Goal: Task Accomplishment & Management: Manage account settings

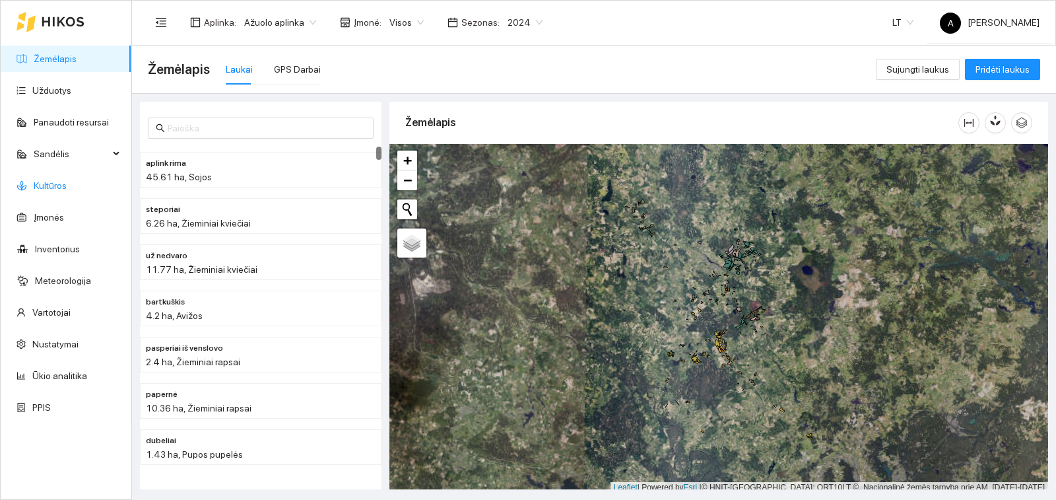
click at [67, 188] on link "Kultūros" at bounding box center [50, 185] width 33 height 11
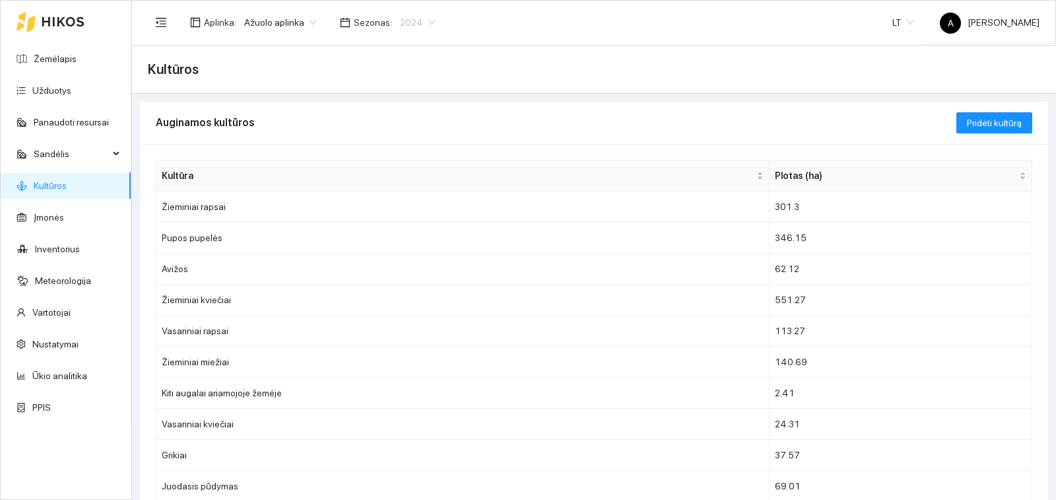
click at [423, 27] on span "2024" at bounding box center [417, 23] width 35 height 20
click at [413, 150] on div "2025" at bounding box center [409, 154] width 34 height 15
click at [418, 28] on span "2025" at bounding box center [417, 23] width 34 height 20
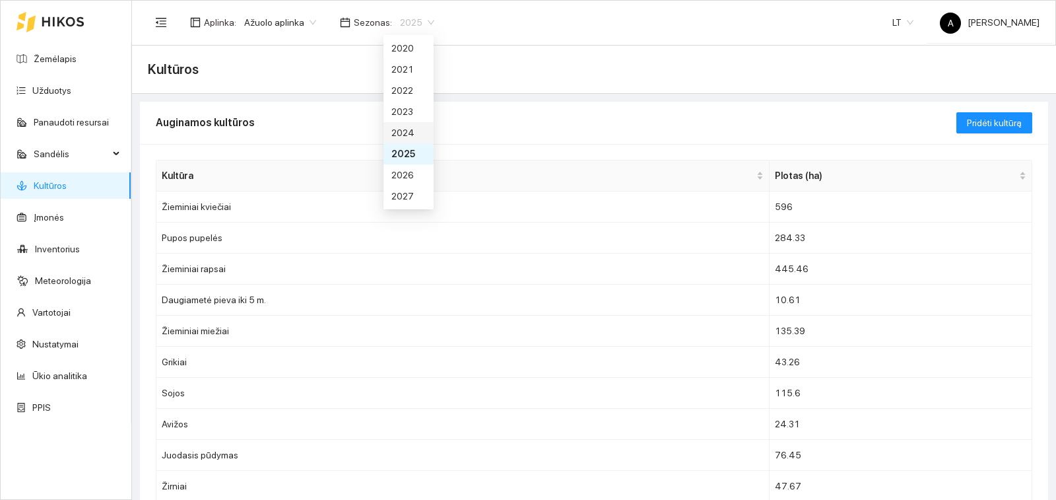
click at [407, 129] on div "2024" at bounding box center [409, 132] width 34 height 15
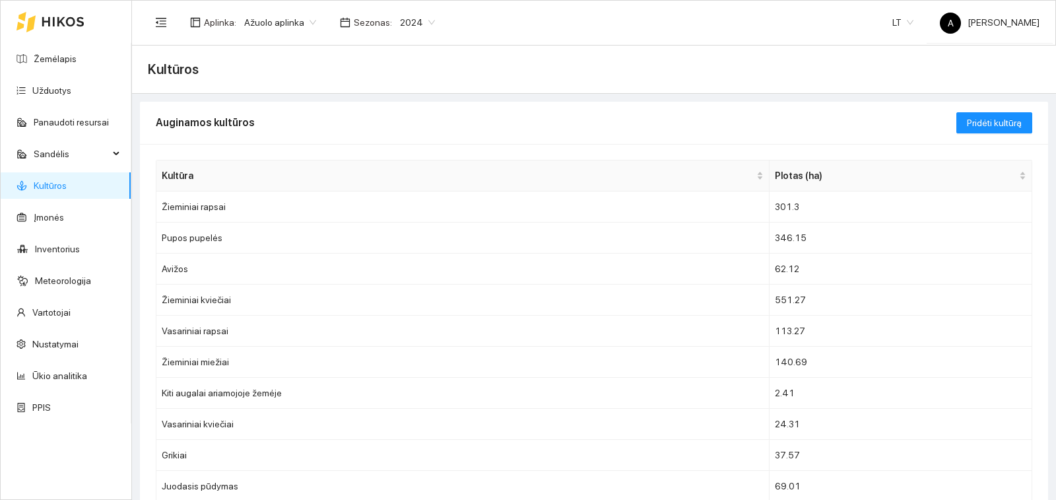
click at [297, 20] on span "Ažuolo aplinka" at bounding box center [280, 23] width 72 height 20
click at [297, 75] on span "Visos aplinkos" at bounding box center [273, 72] width 59 height 15
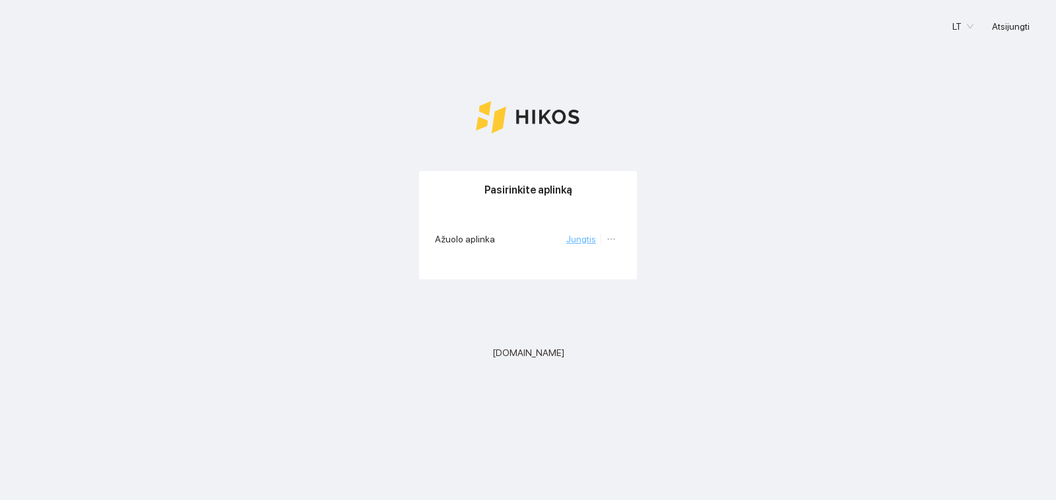
click at [584, 236] on link "Jungtis" at bounding box center [581, 239] width 30 height 11
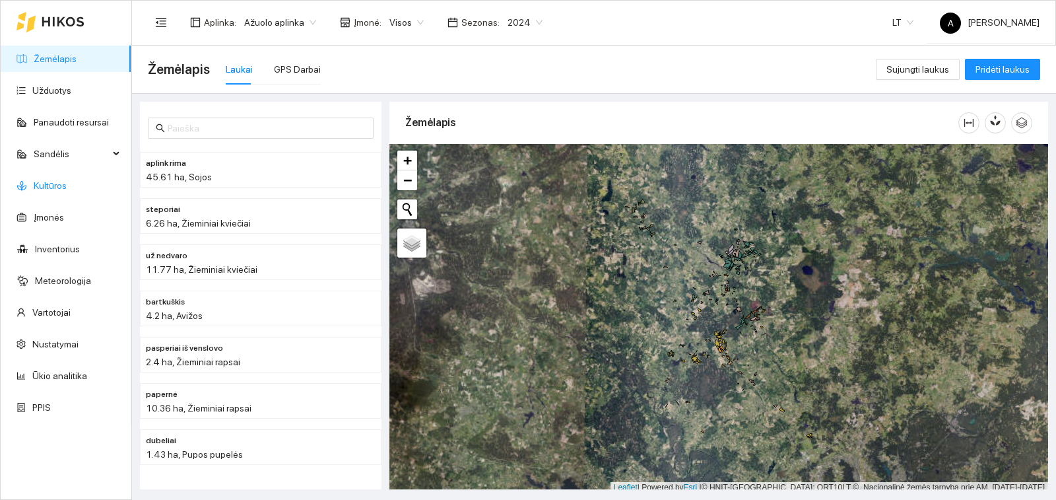
click at [67, 184] on link "Kultūros" at bounding box center [50, 185] width 33 height 11
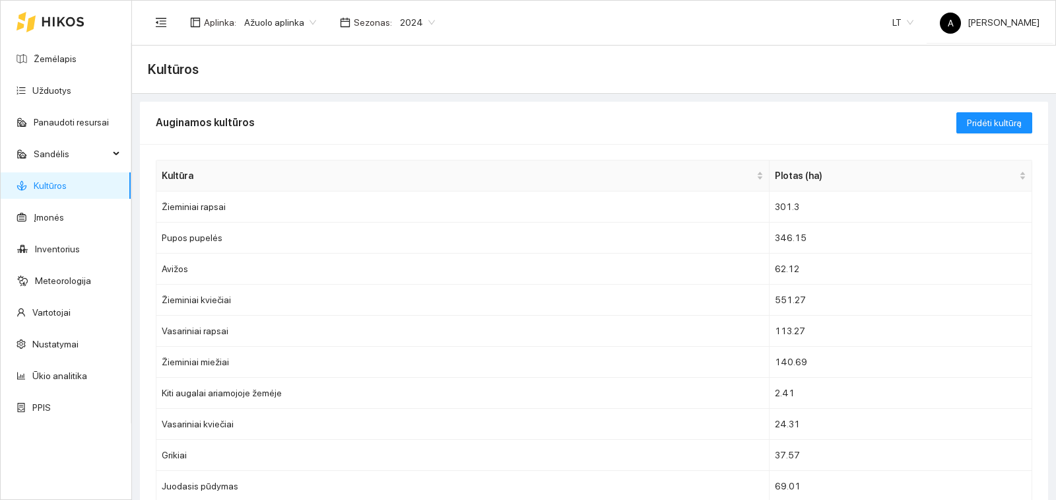
click at [425, 19] on span "2024" at bounding box center [417, 23] width 35 height 20
click at [405, 154] on div "2025" at bounding box center [409, 154] width 34 height 15
click at [251, 208] on td "Žieminiai kviečiai" at bounding box center [462, 206] width 613 height 31
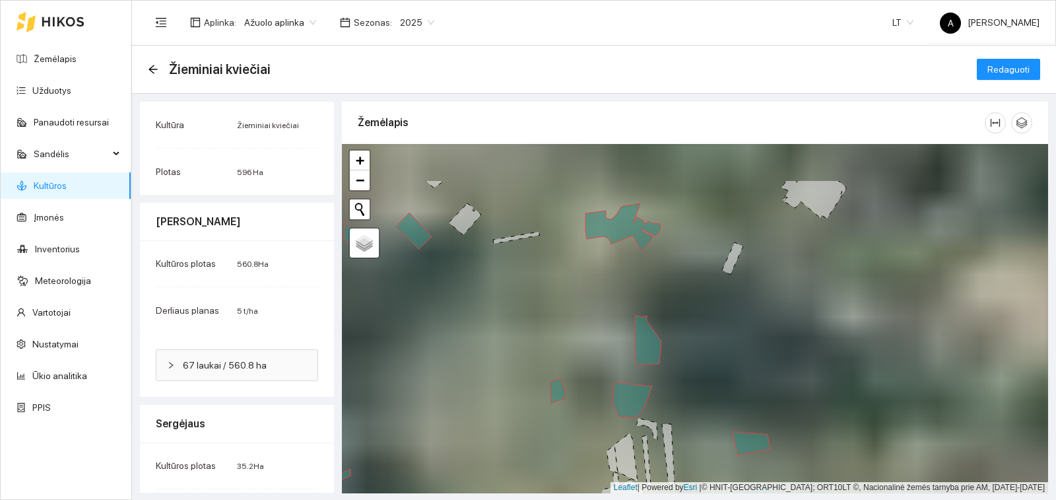
drag, startPoint x: 662, startPoint y: 201, endPoint x: 658, endPoint y: 252, distance: 51.6
click at [658, 252] on div "+ − Nieko nerasta. Bandykite dar kartą. Žemėlapis Palydovas Leaflet | Powered b…" at bounding box center [695, 318] width 706 height 349
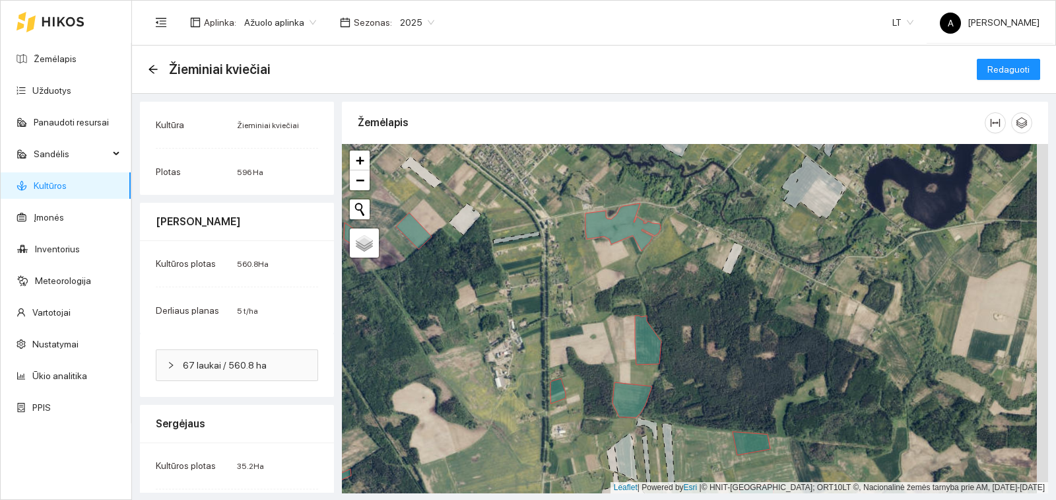
click at [67, 185] on link "Kultūros" at bounding box center [50, 185] width 33 height 11
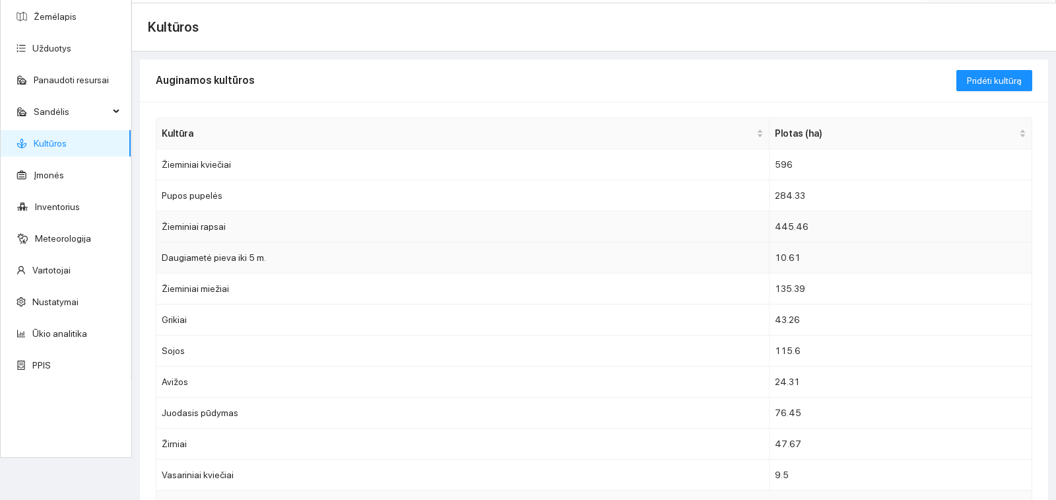
scroll to position [66, 0]
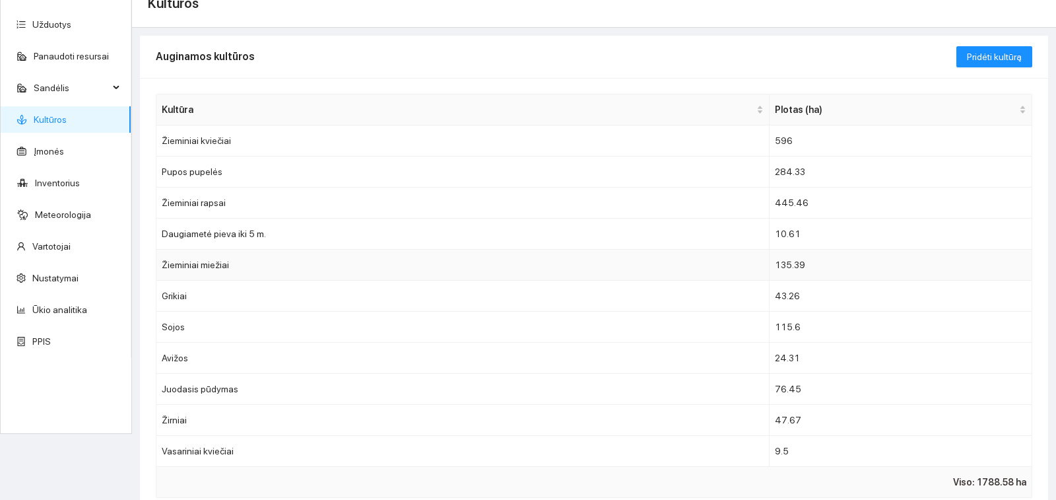
click at [248, 267] on td "Žieminiai miežiai" at bounding box center [462, 265] width 613 height 31
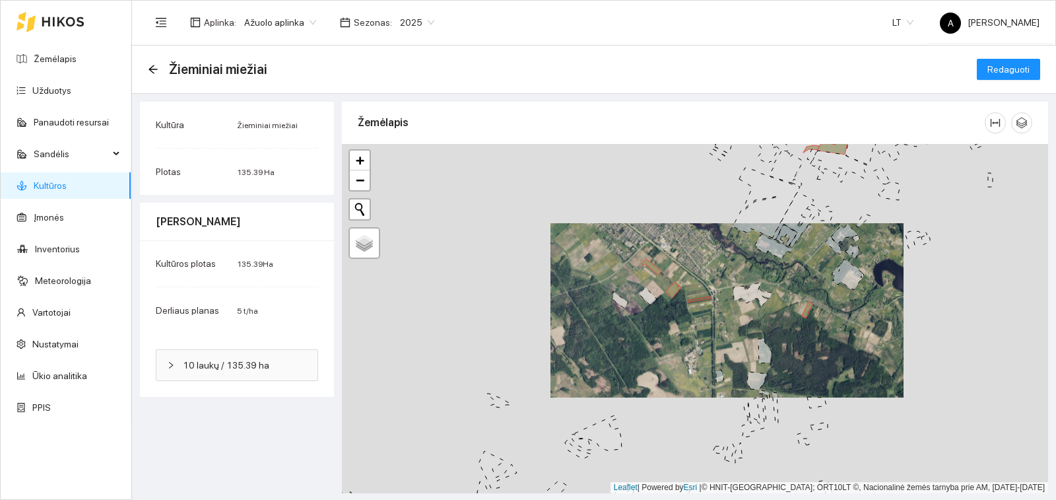
drag, startPoint x: 859, startPoint y: 299, endPoint x: 705, endPoint y: 314, distance: 154.6
click at [706, 314] on div "+ − Nieko nerasta. Bandykite dar kartą. Žemėlapis Palydovas Leaflet | Powered b…" at bounding box center [695, 318] width 706 height 349
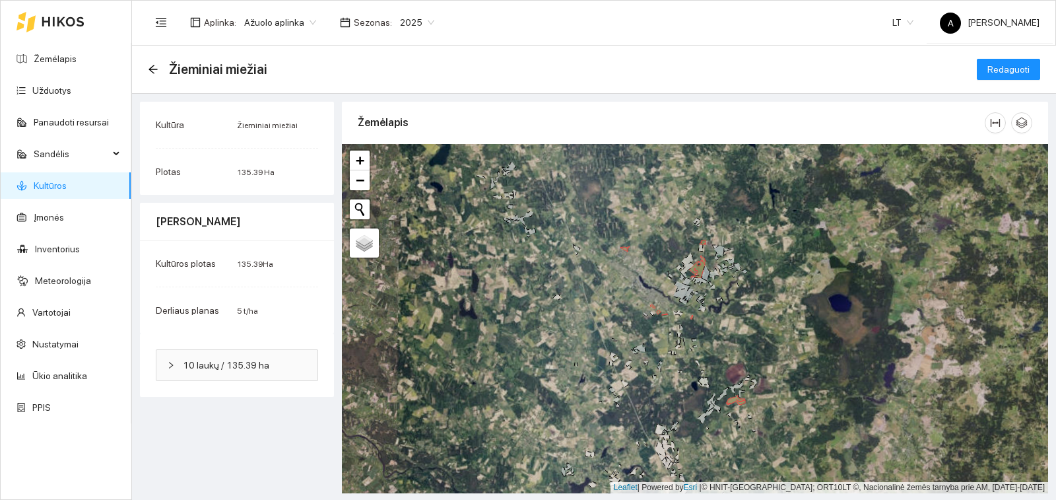
click at [61, 180] on link "Kultūros" at bounding box center [50, 185] width 33 height 11
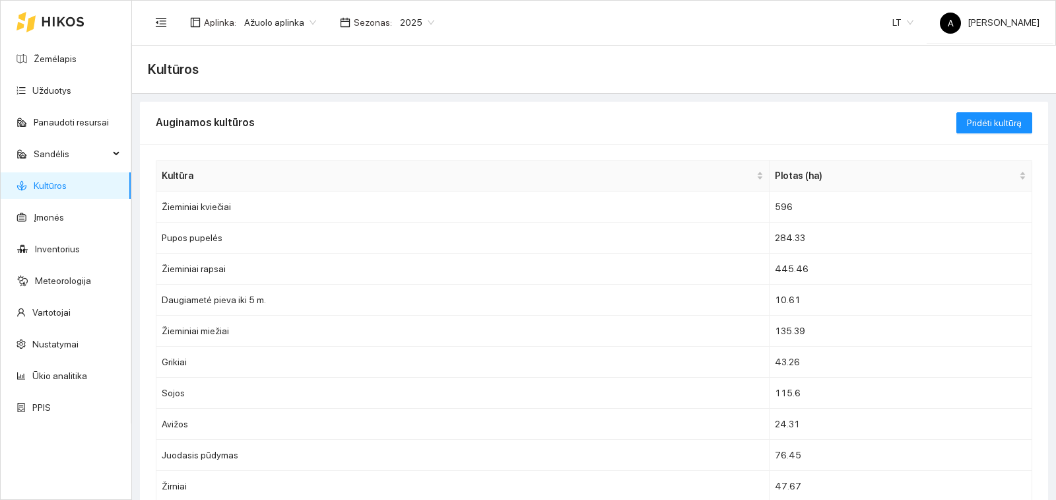
click at [40, 44] on ul "Žemėlapis Užduotys Panaudoti resursai Sandėlis Kultūros Įmonės Inventorius Mete…" at bounding box center [66, 233] width 131 height 380
click at [46, 63] on link "Žemėlapis" at bounding box center [55, 58] width 43 height 11
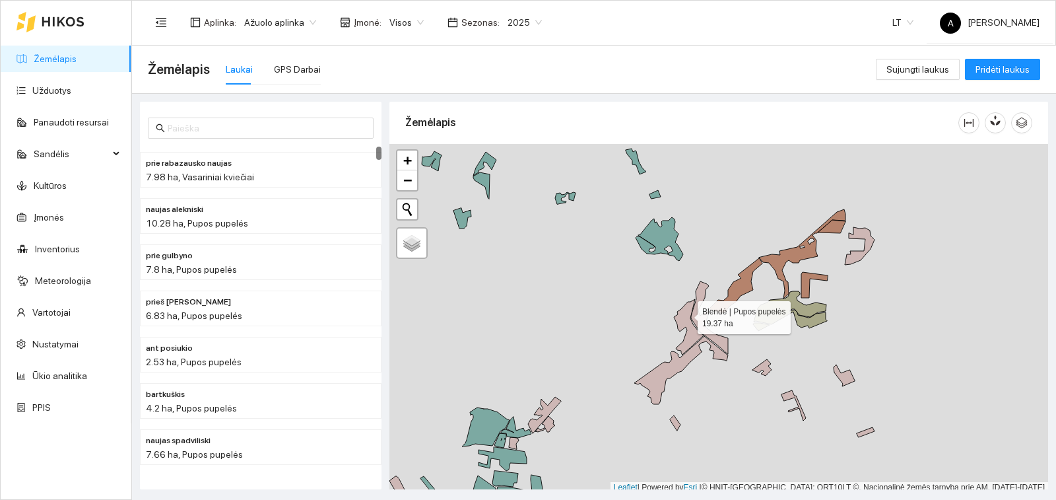
scroll to position [4, 0]
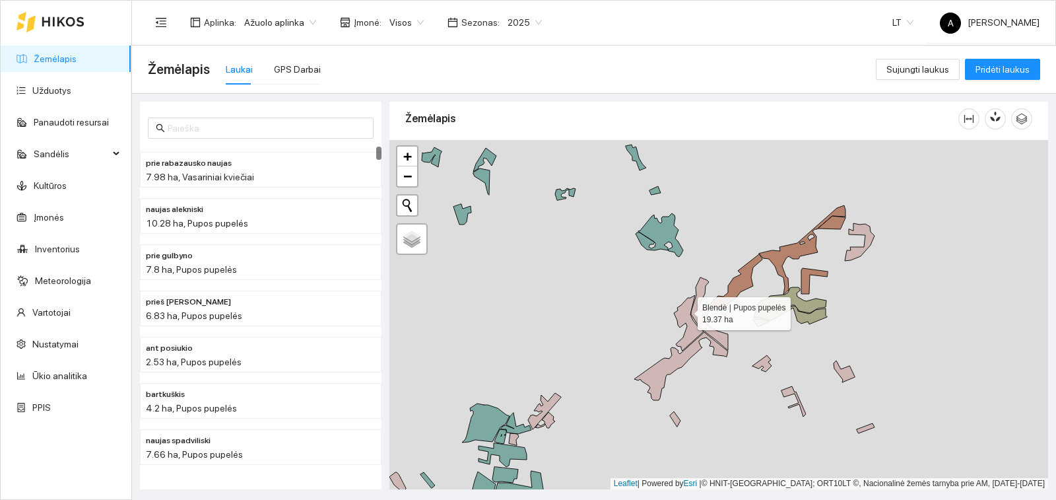
drag, startPoint x: 676, startPoint y: 277, endPoint x: 695, endPoint y: 355, distance: 80.2
click at [695, 355] on div "Blendė | Pupos pupelės 19.37 ha + − Nieko nerasta. Bandykite dar kartą. Žemėlap…" at bounding box center [719, 314] width 659 height 349
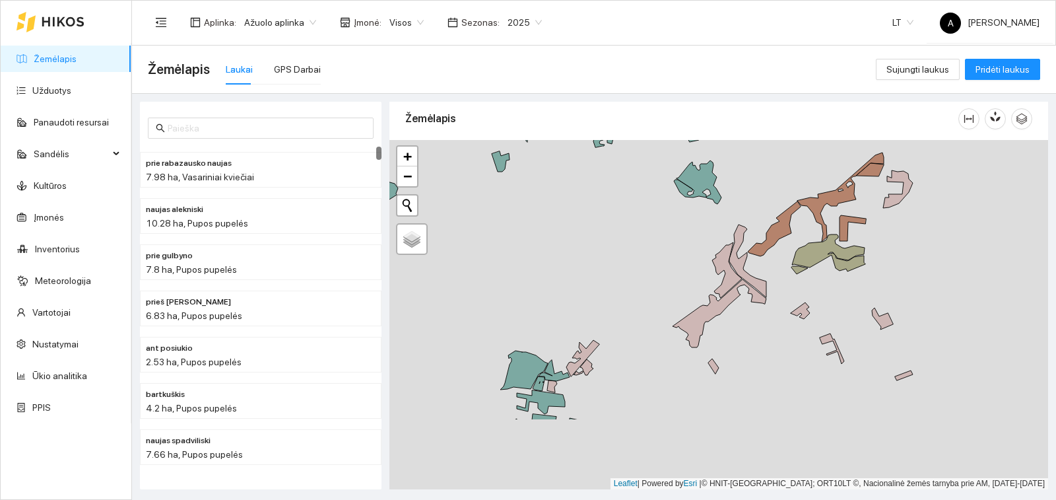
drag, startPoint x: 687, startPoint y: 308, endPoint x: 706, endPoint y: 230, distance: 80.2
click at [723, 174] on div "+ − Nieko nerasta. Bandykite dar kartą. Žemėlapis Palydovas Leaflet | Powered b…" at bounding box center [719, 314] width 659 height 349
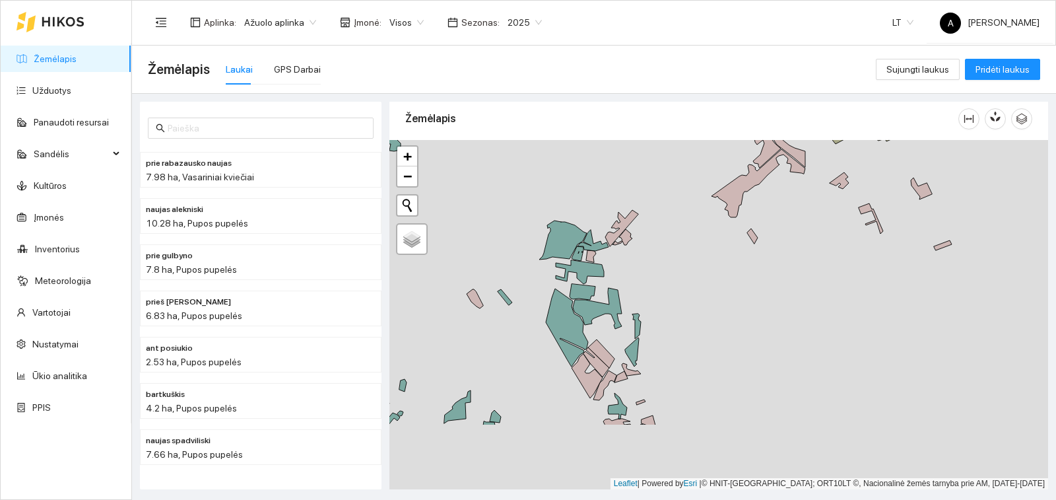
click at [684, 254] on div "+ − Nieko nerasta. Bandykite dar kartą. Žemėlapis Palydovas Leaflet | Powered b…" at bounding box center [719, 314] width 659 height 349
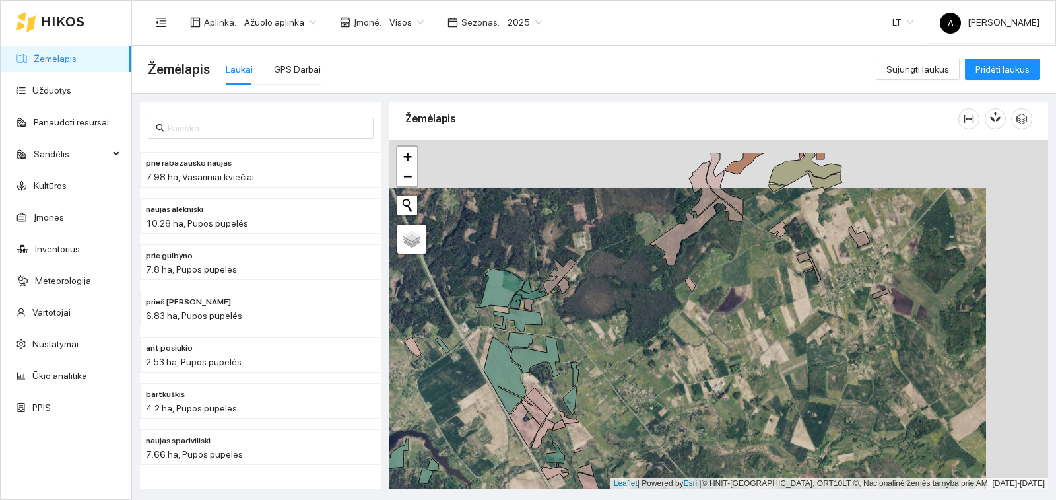
drag, startPoint x: 719, startPoint y: 236, endPoint x: 624, endPoint y: 270, distance: 100.9
click at [624, 270] on div "+ − Nieko nerasta. Bandykite dar kartą. Žemėlapis Palydovas Leaflet | Powered b…" at bounding box center [719, 314] width 659 height 349
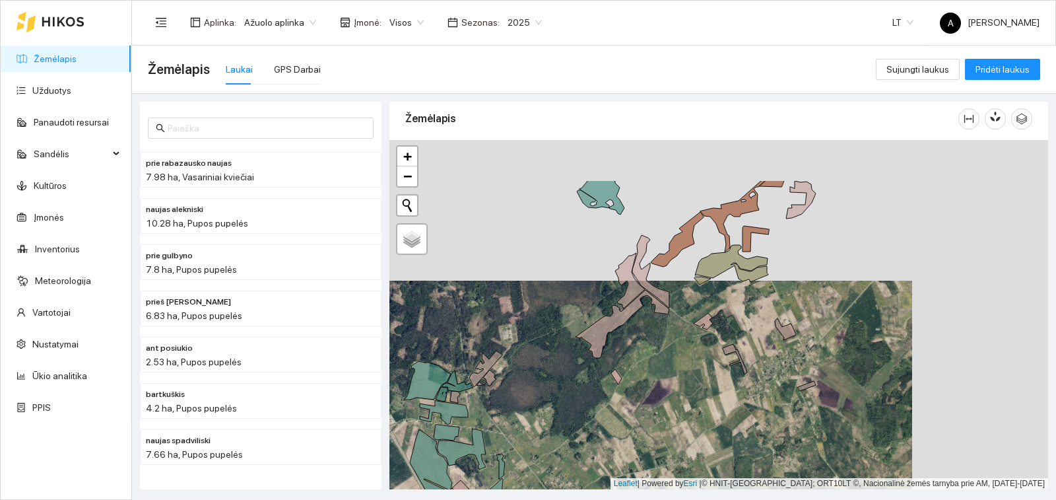
drag, startPoint x: 715, startPoint y: 262, endPoint x: 708, endPoint y: 339, distance: 76.9
click at [708, 339] on div "+ − Nieko nerasta. Bandykite dar kartą. Žemėlapis Palydovas Leaflet | Powered b…" at bounding box center [719, 314] width 659 height 349
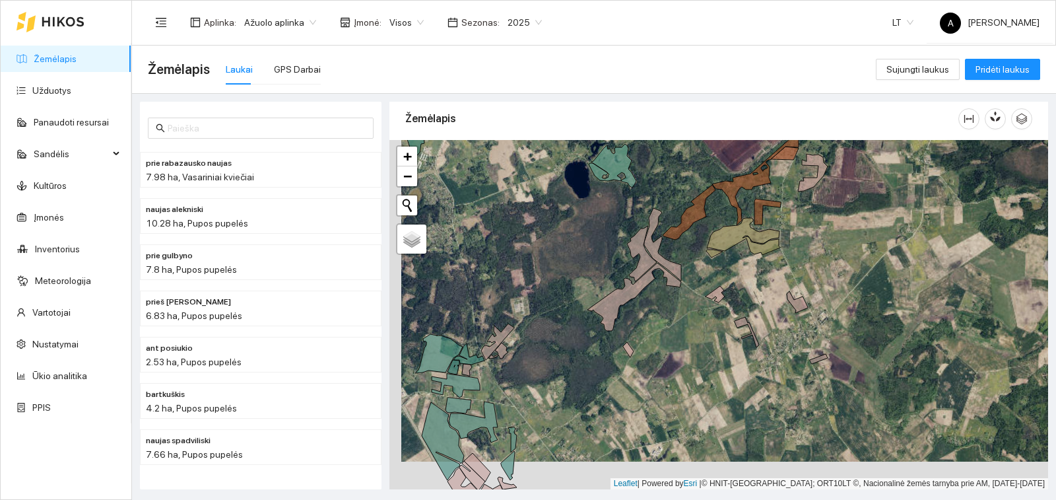
drag, startPoint x: 710, startPoint y: 284, endPoint x: 721, endPoint y: 245, distance: 40.5
click at [724, 246] on div "+ − Nieko nerasta. Bandykite dar kartą. Žemėlapis Palydovas Leaflet | Powered b…" at bounding box center [719, 314] width 659 height 349
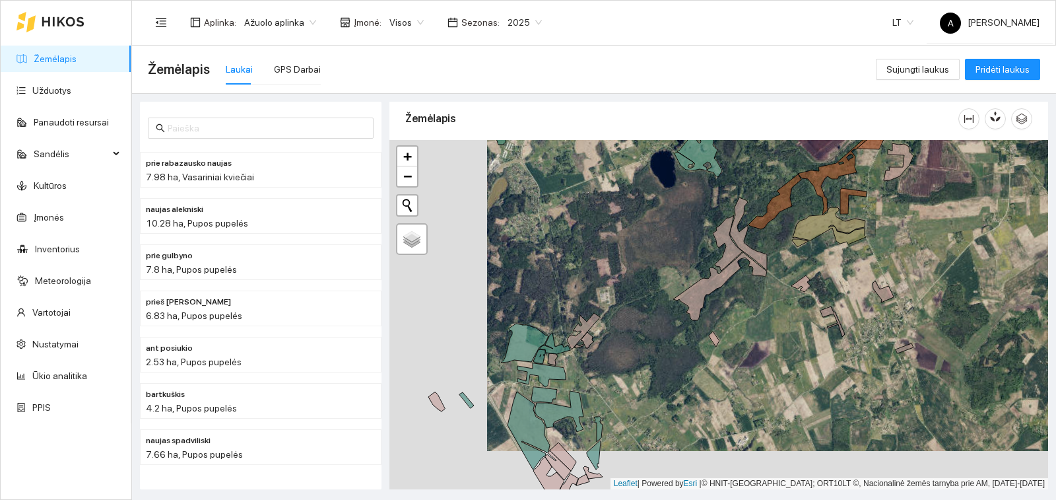
drag, startPoint x: 526, startPoint y: 388, endPoint x: 665, endPoint y: 369, distance: 140.5
click at [665, 369] on div "+ − Nieko nerasta. Bandykite dar kartą. Žemėlapis Palydovas Leaflet | Powered b…" at bounding box center [719, 314] width 659 height 349
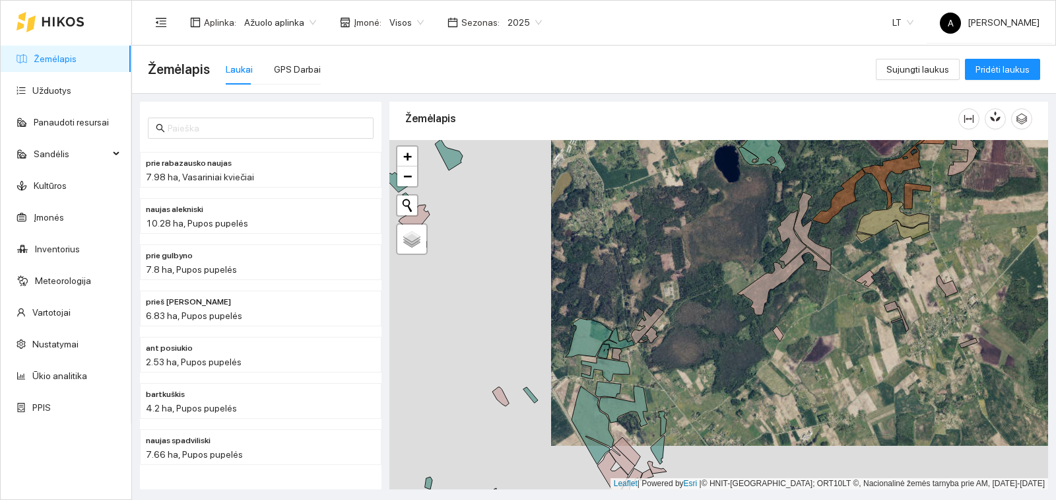
drag, startPoint x: 673, startPoint y: 257, endPoint x: 718, endPoint y: 401, distance: 150.8
click at [718, 401] on div "+ − Nieko nerasta. Bandykite dar kartą. Žemėlapis Palydovas Leaflet | Powered b…" at bounding box center [719, 314] width 659 height 349
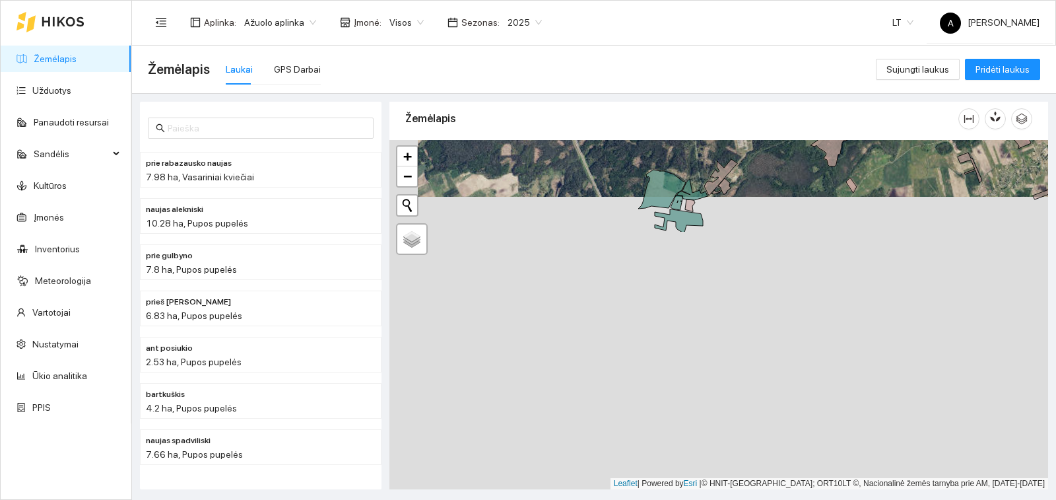
drag, startPoint x: 706, startPoint y: 462, endPoint x: 735, endPoint y: 153, distance: 310.3
click at [735, 153] on div "+ − Nieko nerasta. Bandykite dar kartą. Žemėlapis Palydovas Leaflet | Powered b…" at bounding box center [719, 314] width 659 height 349
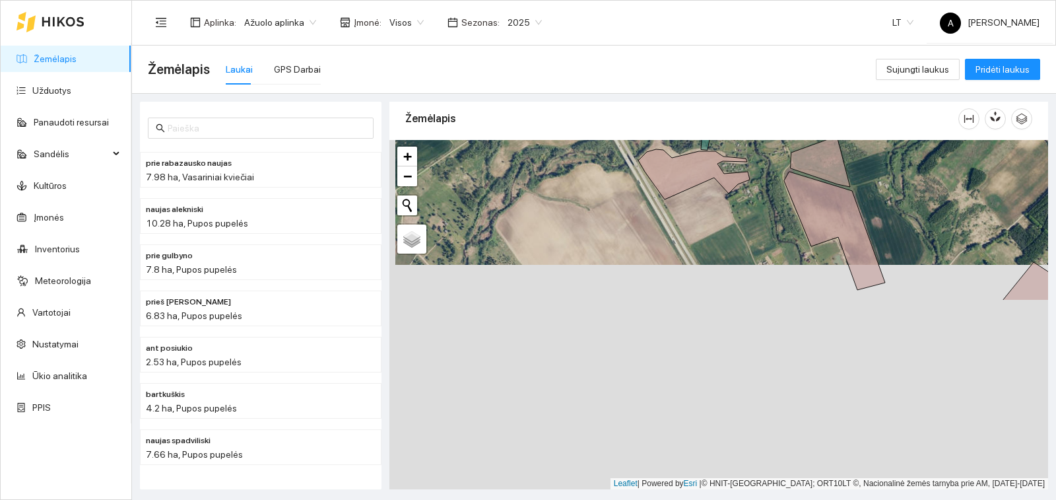
drag, startPoint x: 699, startPoint y: 387, endPoint x: 704, endPoint y: 156, distance: 231.2
click at [704, 156] on icon at bounding box center [694, 174] width 112 height 50
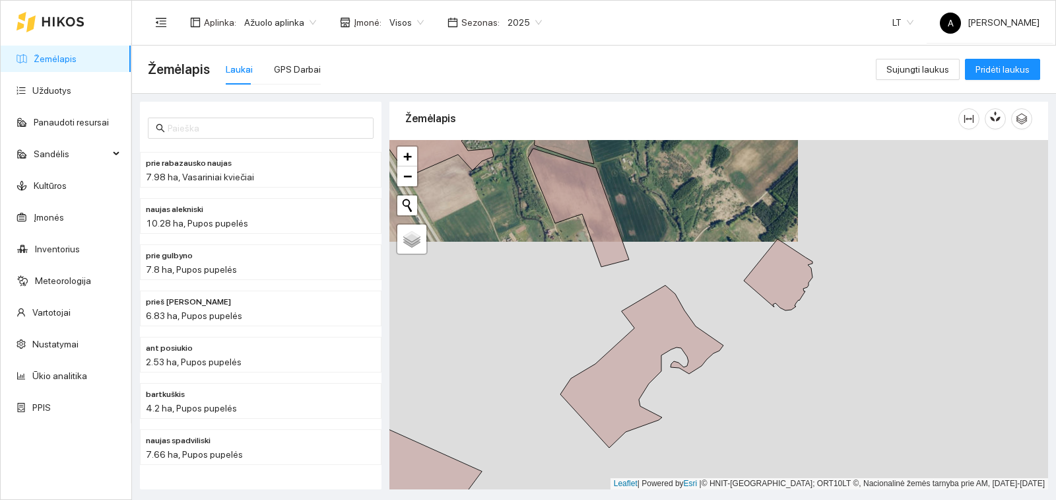
drag, startPoint x: 556, startPoint y: 254, endPoint x: 407, endPoint y: 234, distance: 149.9
click at [407, 234] on div "+ − Nieko nerasta. Bandykite dar kartą. Žemėlapis Palydovas Leaflet | Powered b…" at bounding box center [719, 314] width 659 height 349
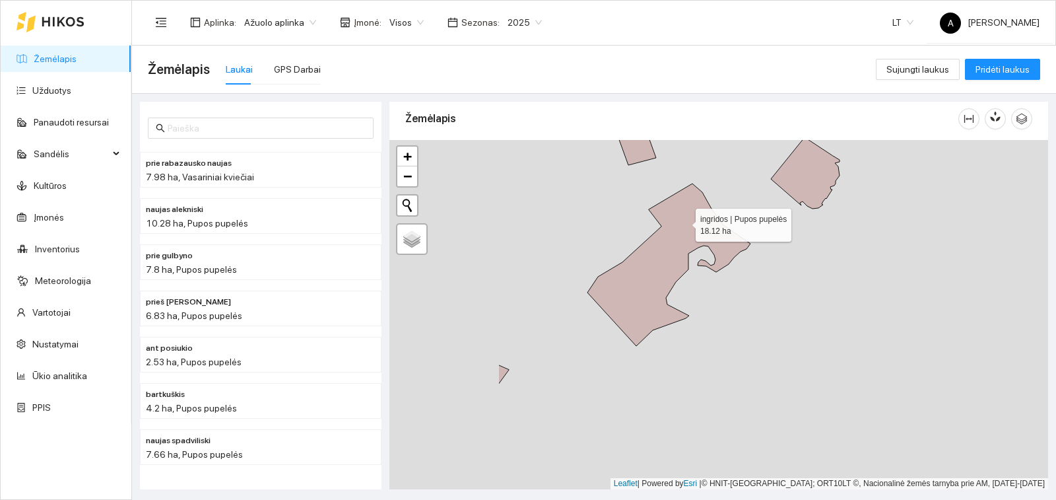
drag, startPoint x: 495, startPoint y: 308, endPoint x: 669, endPoint y: 226, distance: 192.0
click at [669, 226] on icon at bounding box center [669, 265] width 163 height 162
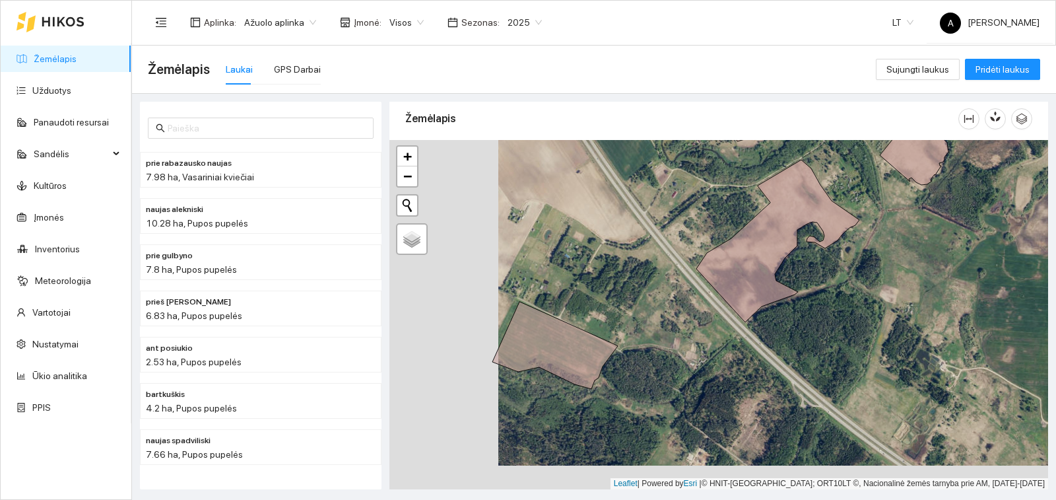
drag, startPoint x: 658, startPoint y: 428, endPoint x: 687, endPoint y: 427, distance: 29.7
click at [687, 427] on div "+ − Nieko nerasta. Bandykite dar kartą. Žemėlapis Palydovas Leaflet | Powered b…" at bounding box center [719, 314] width 659 height 349
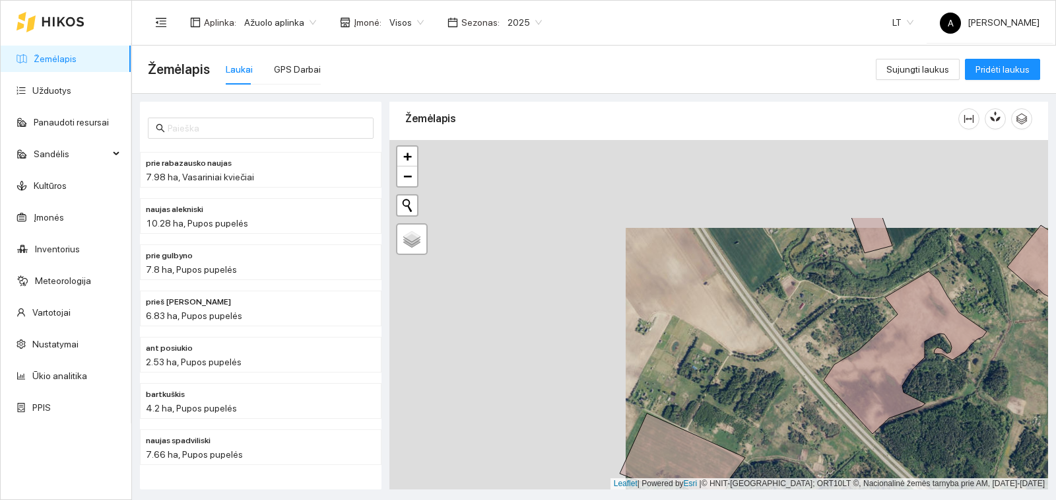
drag, startPoint x: 656, startPoint y: 271, endPoint x: 785, endPoint y: 405, distance: 185.8
click at [785, 405] on div "+ − Nieko nerasta. Bandykite dar kartą. Žemėlapis Palydovas Leaflet | Powered b…" at bounding box center [719, 314] width 659 height 349
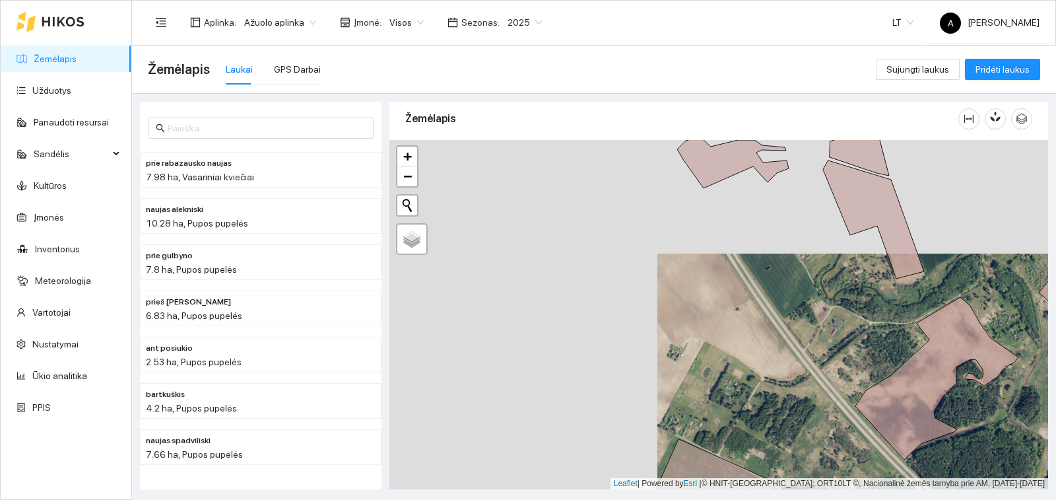
drag, startPoint x: 737, startPoint y: 257, endPoint x: 740, endPoint y: 283, distance: 25.2
click at [740, 283] on div "+ − Nieko nerasta. Bandykite dar kartą. Žemėlapis Palydovas Leaflet | Powered b…" at bounding box center [719, 314] width 659 height 349
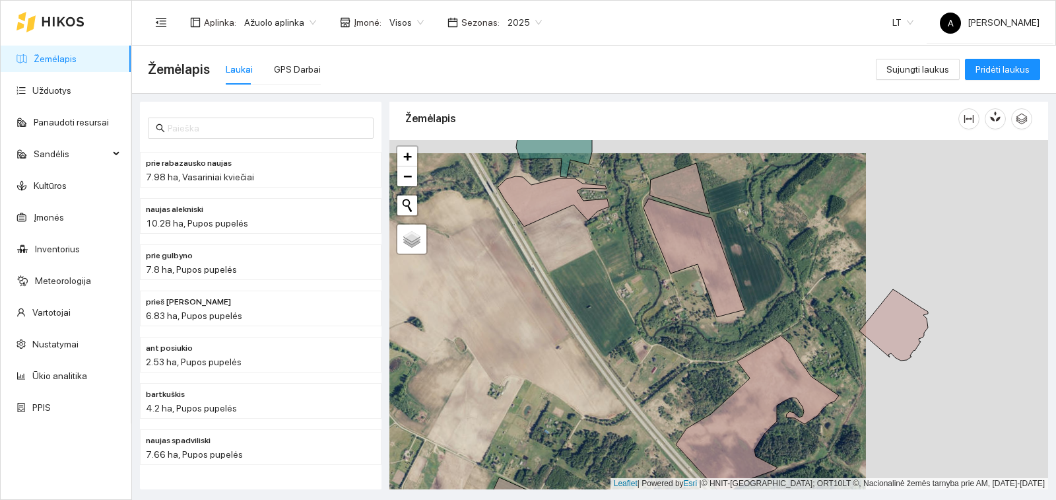
drag, startPoint x: 800, startPoint y: 319, endPoint x: 618, endPoint y: 332, distance: 182.7
click at [618, 332] on div "+ − Nieko nerasta. Bandykite dar kartą. Žemėlapis Palydovas Leaflet | Powered b…" at bounding box center [719, 314] width 659 height 349
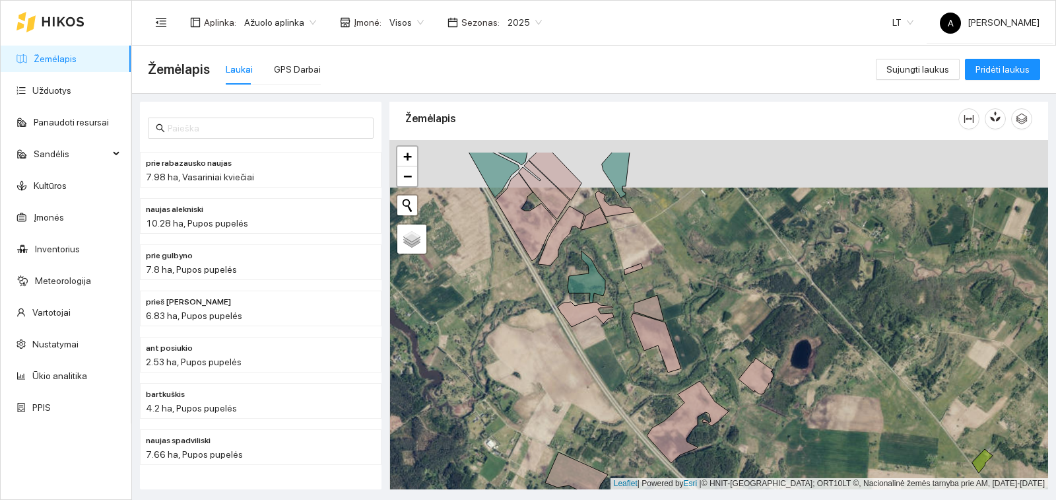
drag, startPoint x: 627, startPoint y: 180, endPoint x: 627, endPoint y: 228, distance: 48.2
click at [627, 228] on div "+ − Nieko nerasta. Bandykite dar kartą. Žemėlapis Palydovas Leaflet | Powered b…" at bounding box center [719, 314] width 659 height 349
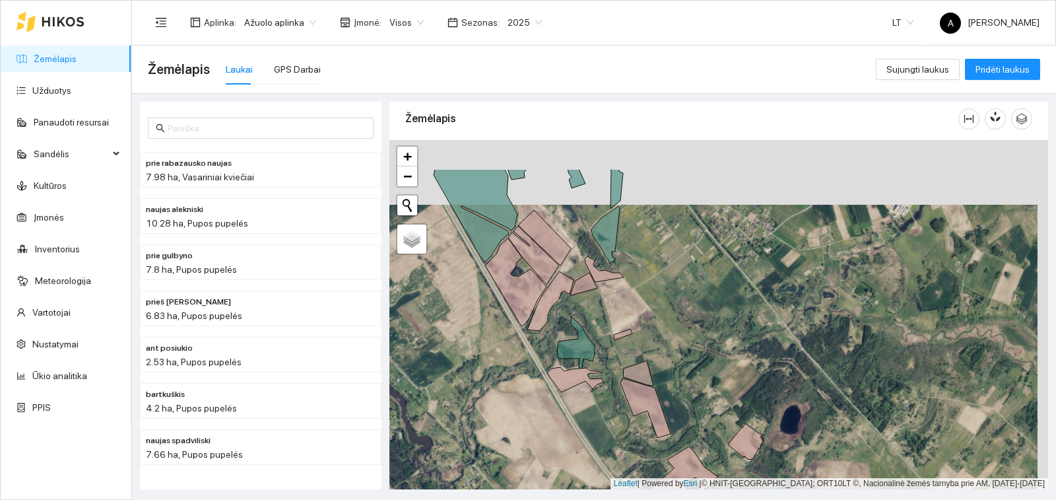
click at [666, 279] on div "+ − Nieko nerasta. Bandykite dar kartą. Žemėlapis Palydovas Leaflet | Powered b…" at bounding box center [719, 314] width 659 height 349
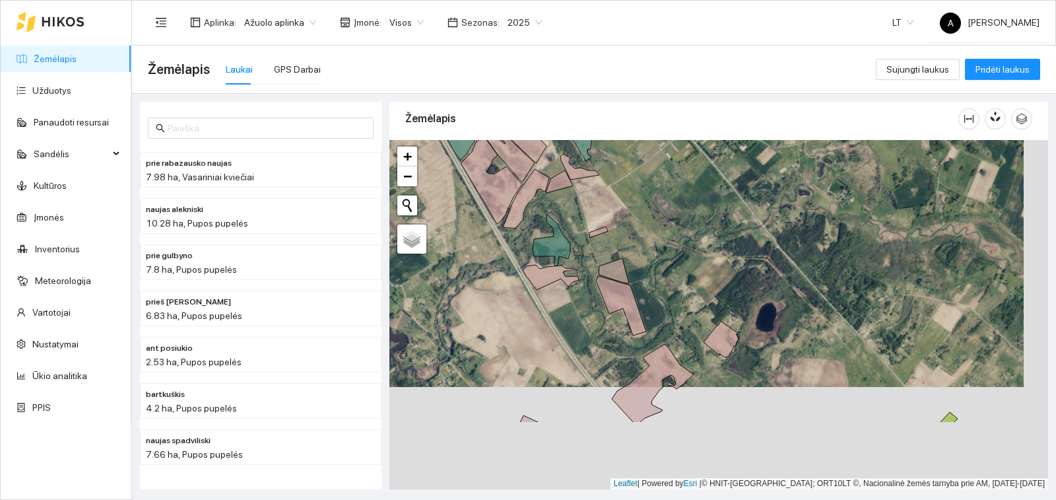
drag, startPoint x: 723, startPoint y: 338, endPoint x: 702, endPoint y: 283, distance: 58.5
click at [702, 283] on div "+ − Nieko nerasta. Bandykite dar kartą. Žemėlapis Palydovas Leaflet | Powered b…" at bounding box center [719, 314] width 659 height 349
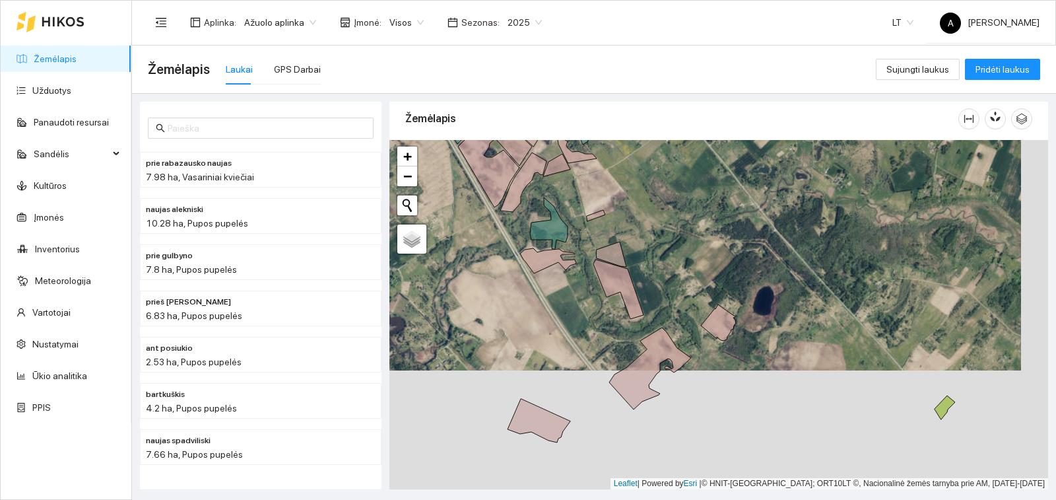
drag, startPoint x: 730, startPoint y: 341, endPoint x: 735, endPoint y: 283, distance: 57.7
click at [735, 283] on div "Balandžiai | Pupos pupelės 5.06 ha + − Nieko nerasta. Bandykite dar kartą. Žemė…" at bounding box center [719, 314] width 659 height 349
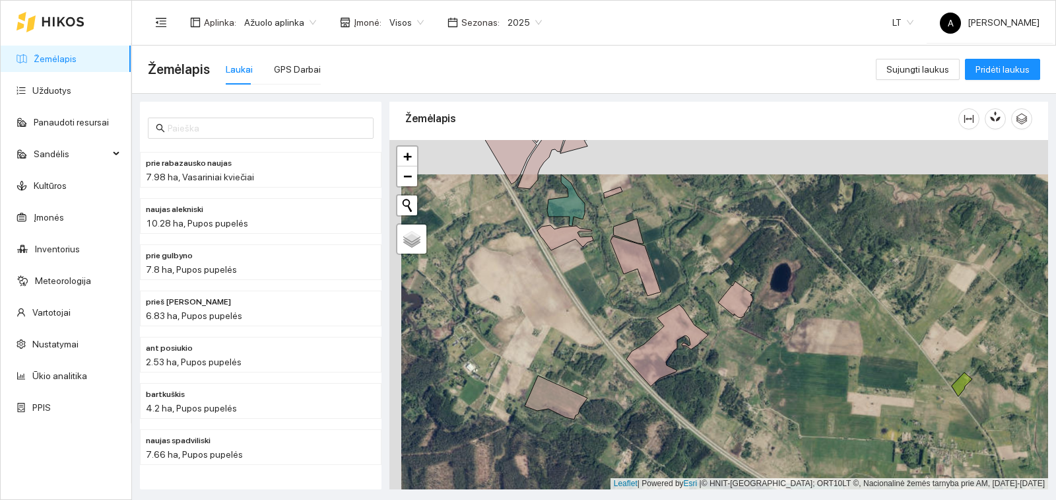
drag, startPoint x: 715, startPoint y: 246, endPoint x: 742, endPoint y: 331, distance: 90.0
click at [743, 335] on div "Balandžiai | Pupos pupelės 5.06 ha + − Nieko nerasta. Bandykite dar kartą. Žemė…" at bounding box center [719, 314] width 659 height 349
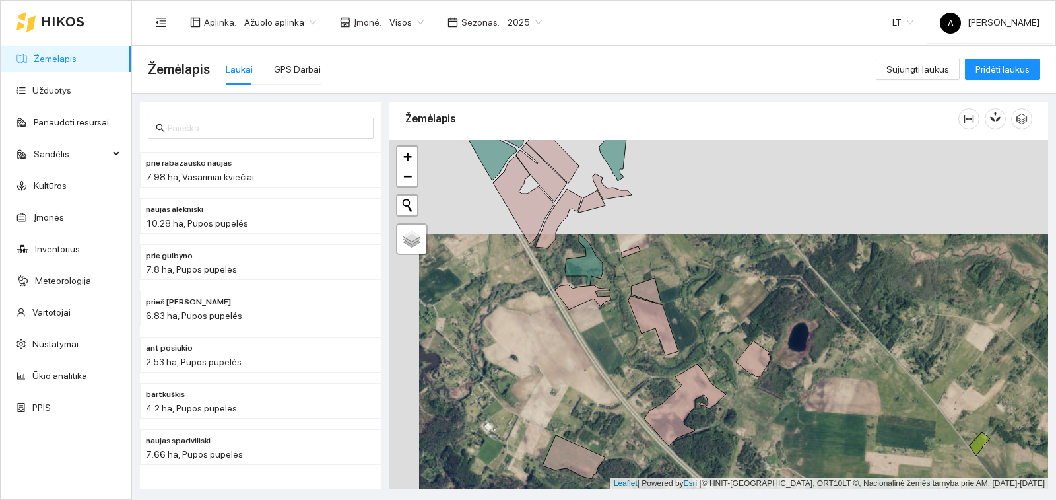
drag, startPoint x: 726, startPoint y: 292, endPoint x: 752, endPoint y: 359, distance: 71.7
click at [759, 360] on div "+ − Nieko nerasta. Bandykite dar kartą. Žemėlapis Palydovas Leaflet | Powered b…" at bounding box center [719, 314] width 659 height 349
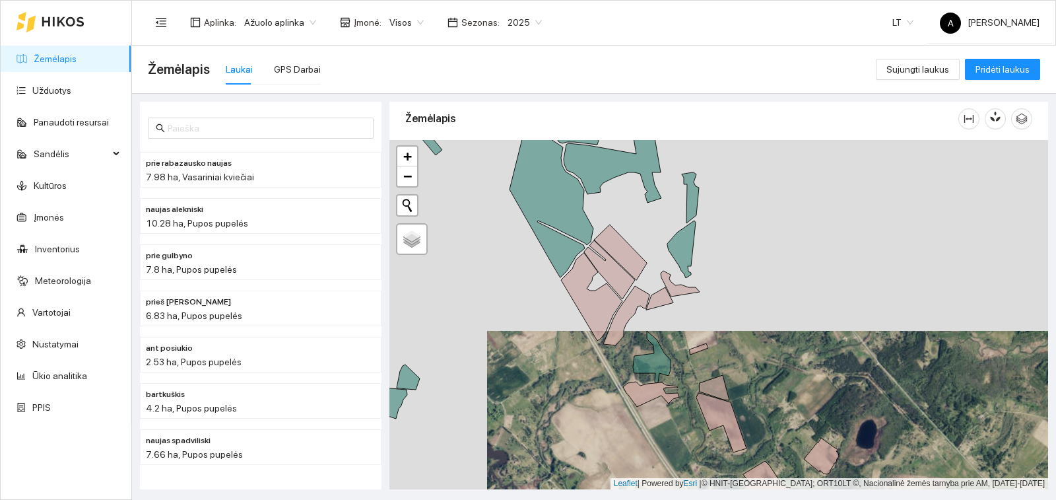
drag, startPoint x: 648, startPoint y: 414, endPoint x: 683, endPoint y: 444, distance: 45.9
click at [683, 444] on div "+ − Nieko nerasta. Bandykite dar kartą. Žemėlapis Palydovas Leaflet | Powered b…" at bounding box center [719, 314] width 659 height 349
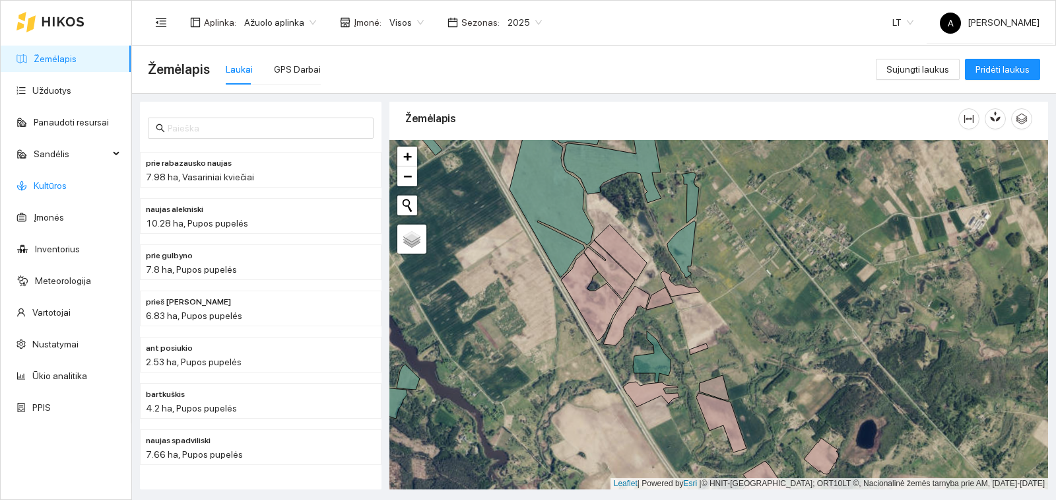
click at [59, 184] on link "Kultūros" at bounding box center [50, 185] width 33 height 11
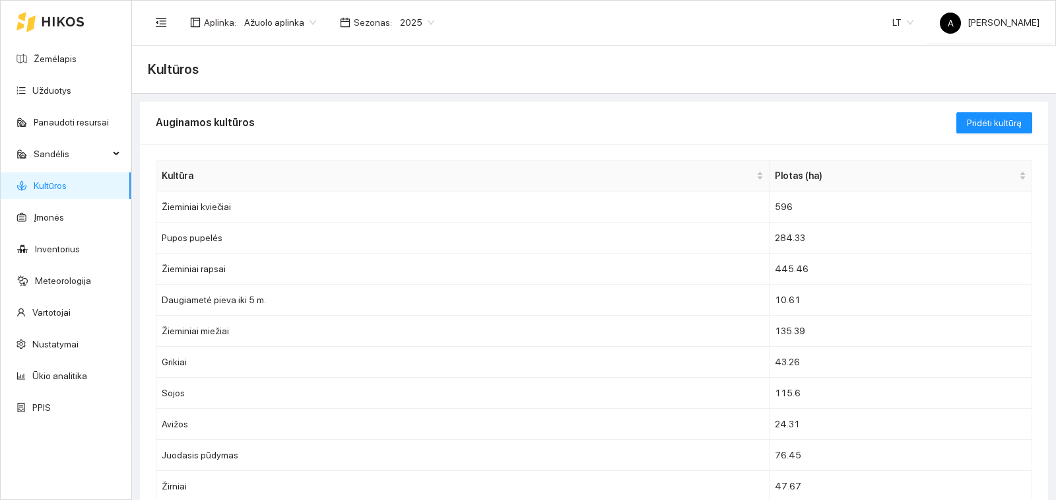
click at [423, 22] on span "2025" at bounding box center [417, 23] width 34 height 20
click at [409, 167] on div "2026" at bounding box center [409, 174] width 50 height 21
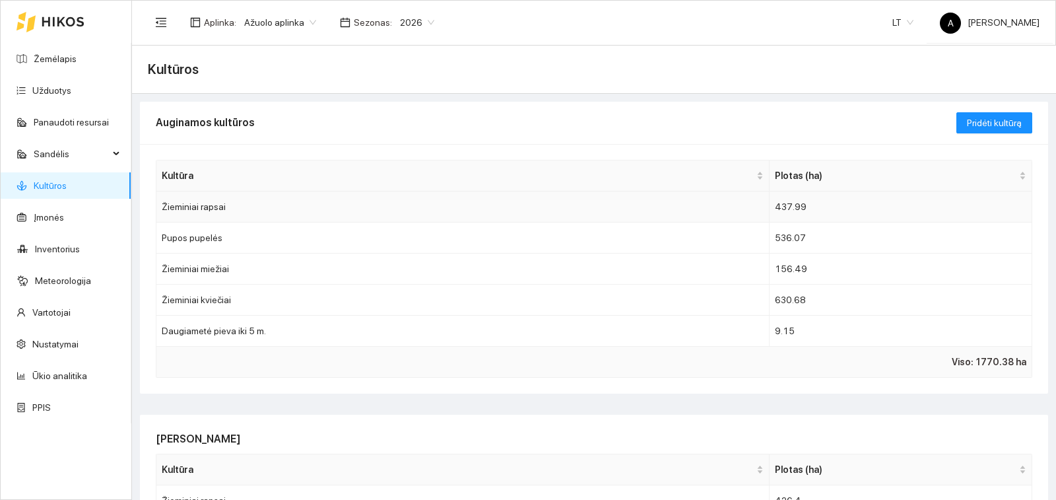
click at [185, 208] on td "Žieminiai rapsai" at bounding box center [462, 206] width 613 height 31
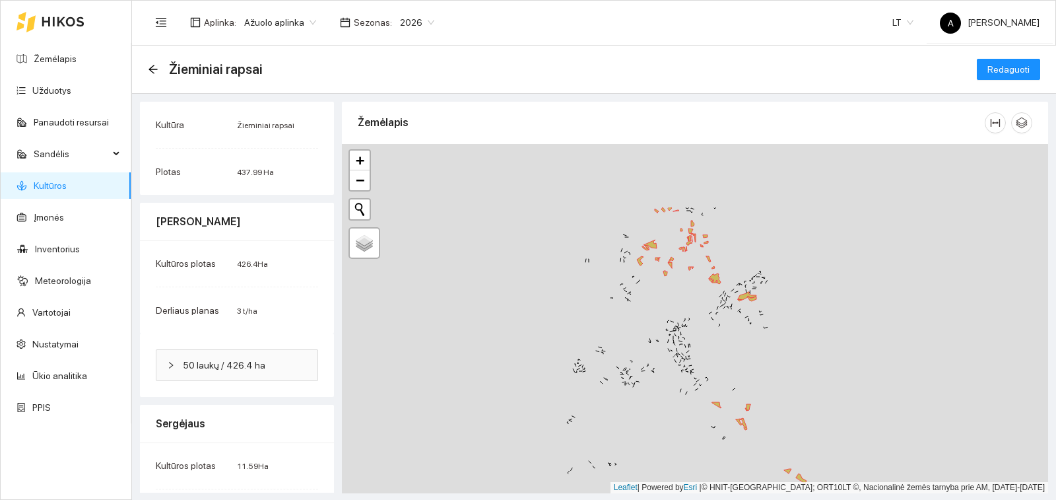
drag, startPoint x: 737, startPoint y: 236, endPoint x: 704, endPoint y: 337, distance: 106.1
click at [705, 335] on div "+ − Nieko nerasta. Bandykite dar kartą. Žemėlapis Palydovas Leaflet | Powered b…" at bounding box center [695, 318] width 706 height 349
click at [988, 65] on span "Redaguoti" at bounding box center [1009, 69] width 42 height 15
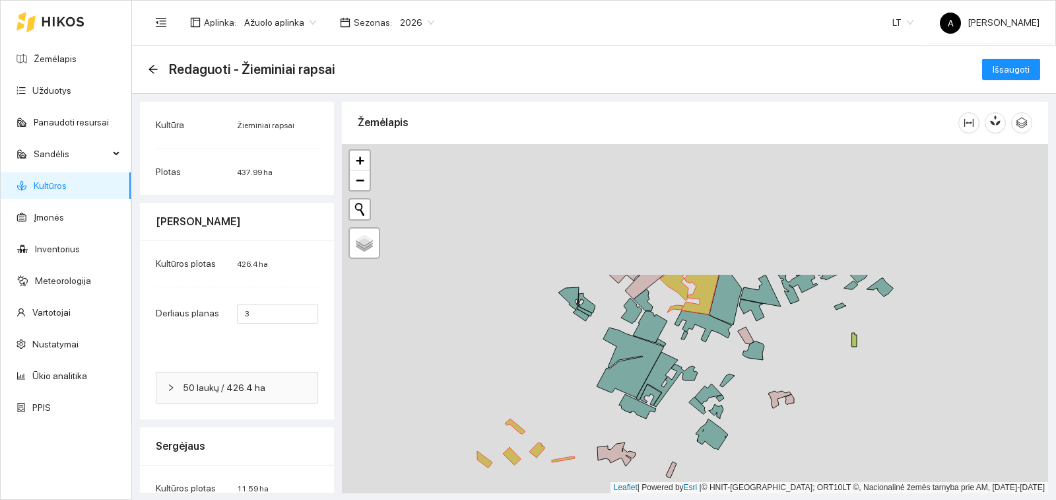
drag, startPoint x: 710, startPoint y: 164, endPoint x: 722, endPoint y: 333, distance: 170.1
click at [722, 333] on icon at bounding box center [703, 326] width 57 height 32
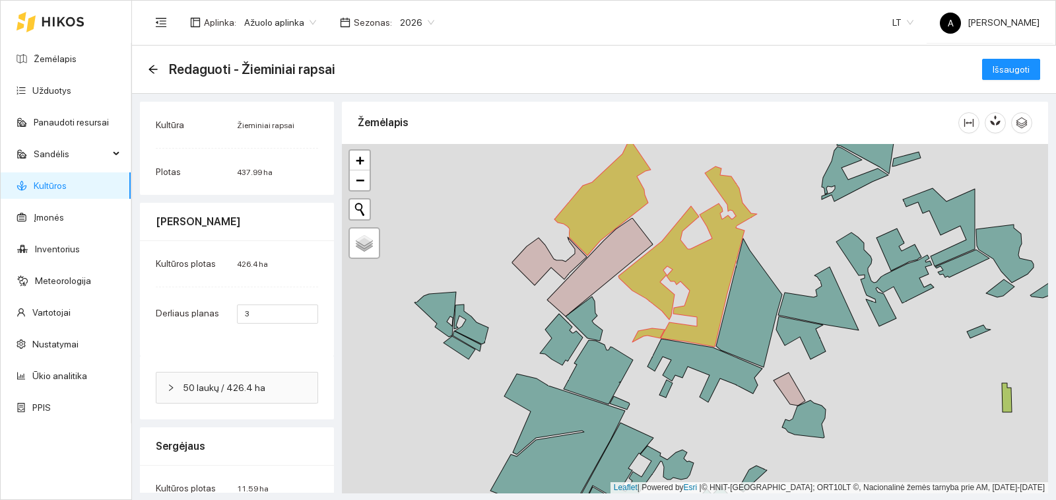
drag, startPoint x: 704, startPoint y: 211, endPoint x: 748, endPoint y: 425, distance: 218.4
click at [748, 425] on div "[PERSON_NAME] | Žieminiai rapsai 67.27 ha + − Nieko nerasta. Bandykite dar kart…" at bounding box center [695, 318] width 706 height 349
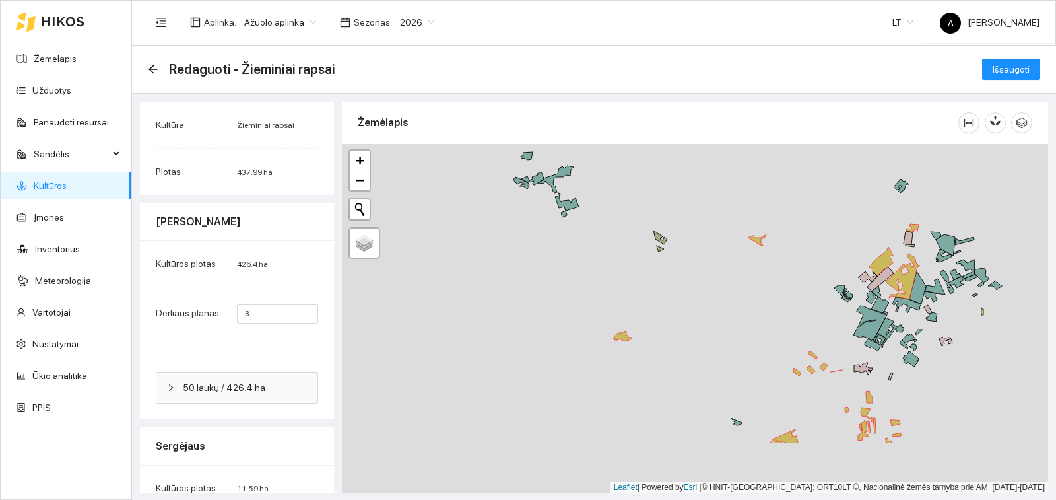
drag, startPoint x: 733, startPoint y: 284, endPoint x: 763, endPoint y: 211, distance: 78.7
click at [763, 211] on div "+ − Nieko nerasta. Bandykite dar kartą. Žemėlapis Palydovas Leaflet | Powered b…" at bounding box center [695, 318] width 706 height 349
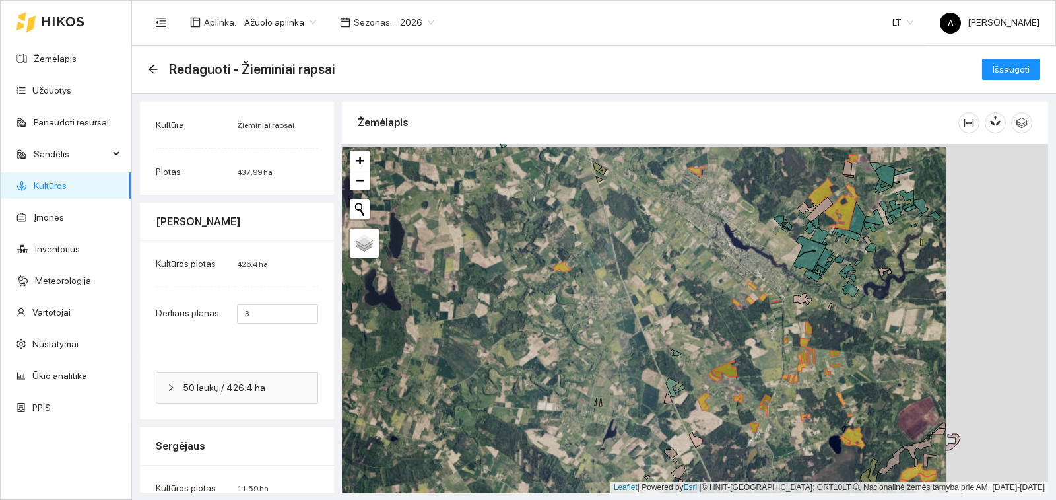
drag, startPoint x: 898, startPoint y: 310, endPoint x: 807, endPoint y: 313, distance: 91.2
click at [807, 313] on div "+ − Nieko nerasta. Bandykite dar kartą. Žemėlapis Palydovas Leaflet | Powered b…" at bounding box center [695, 318] width 706 height 349
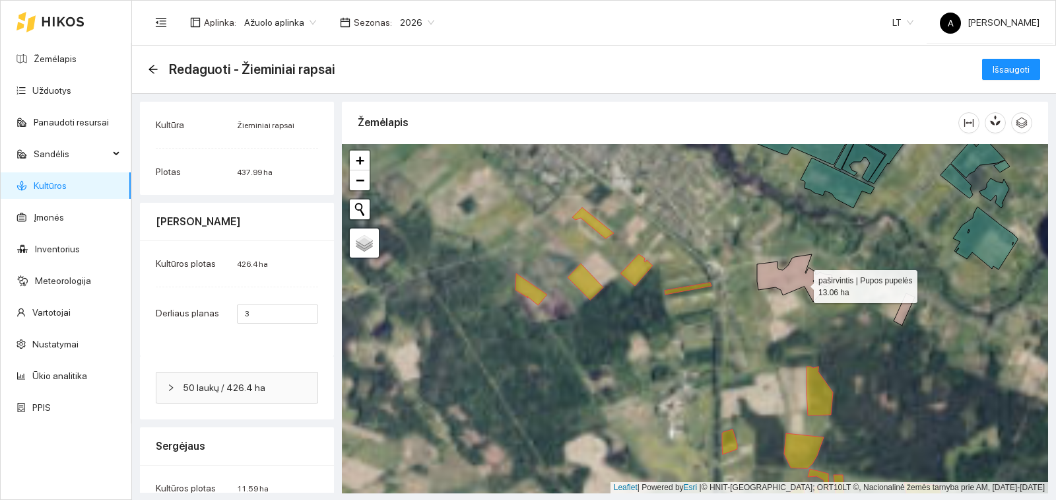
click at [802, 283] on icon at bounding box center [794, 278] width 75 height 48
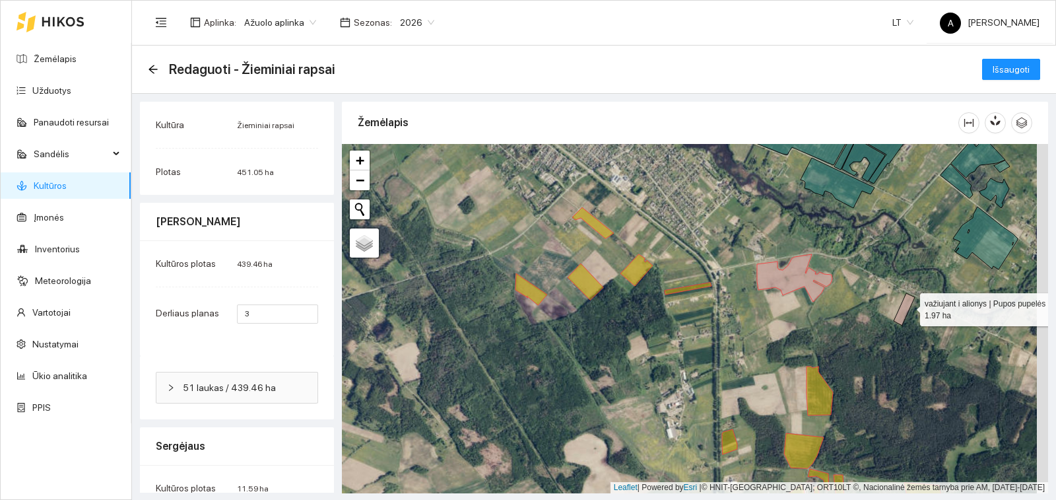
click at [908, 306] on icon at bounding box center [904, 309] width 21 height 32
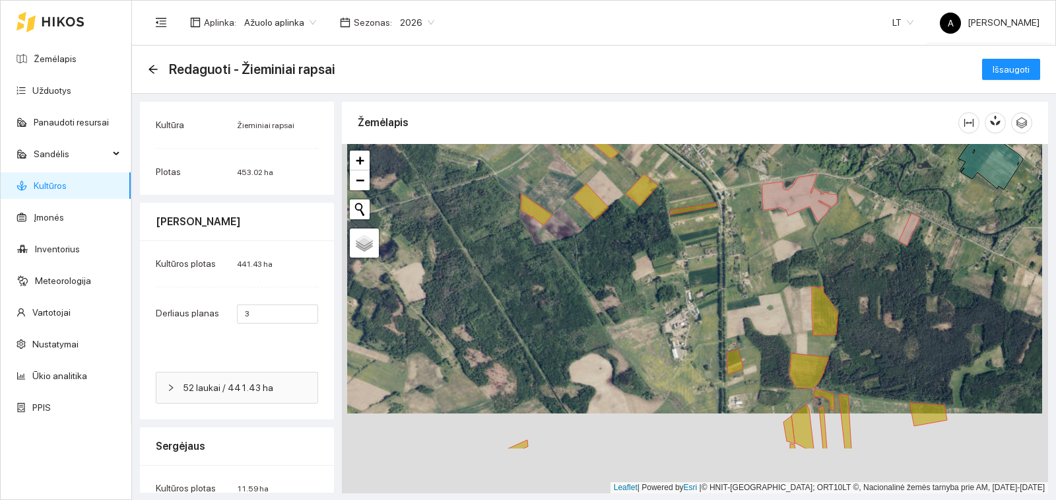
drag, startPoint x: 735, startPoint y: 279, endPoint x: 733, endPoint y: 250, distance: 28.5
click at [733, 250] on div "+ − Nieko nerasta. Bandykite dar kartą. Žemėlapis Palydovas Leaflet | Powered b…" at bounding box center [695, 318] width 706 height 349
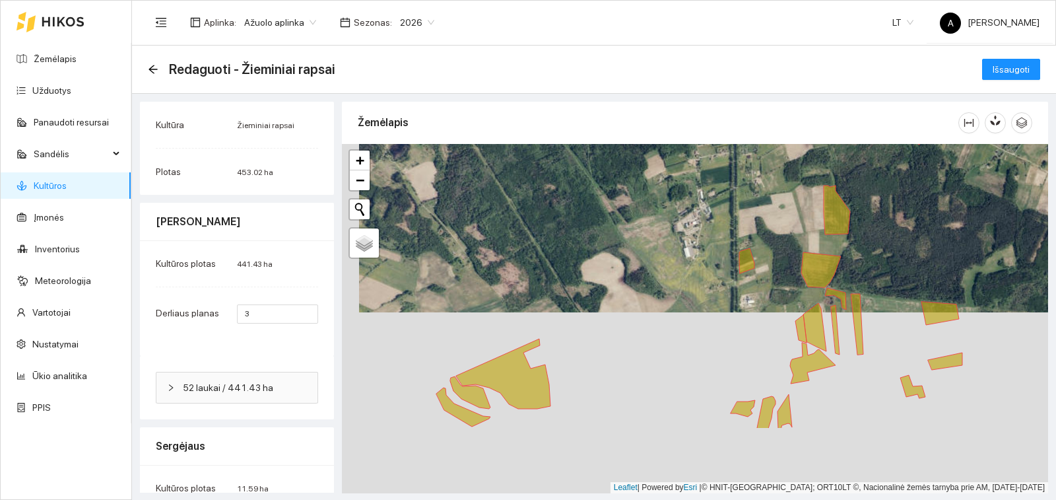
drag, startPoint x: 748, startPoint y: 322, endPoint x: 757, endPoint y: 226, distance: 95.5
click at [757, 226] on div "+ − Nieko nerasta. Bandykite dar kartą. Žemėlapis Palydovas Leaflet | Powered b…" at bounding box center [695, 318] width 706 height 349
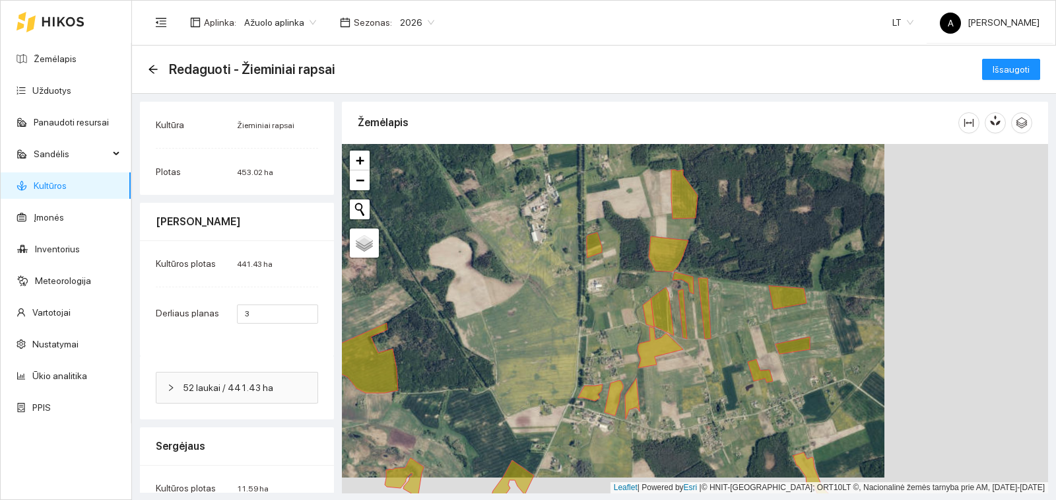
drag, startPoint x: 976, startPoint y: 291, endPoint x: 823, endPoint y: 275, distance: 154.0
click at [823, 275] on div "+ − Nieko nerasta. Bandykite dar kartą. Žemėlapis Palydovas Leaflet | Powered b…" at bounding box center [695, 318] width 706 height 349
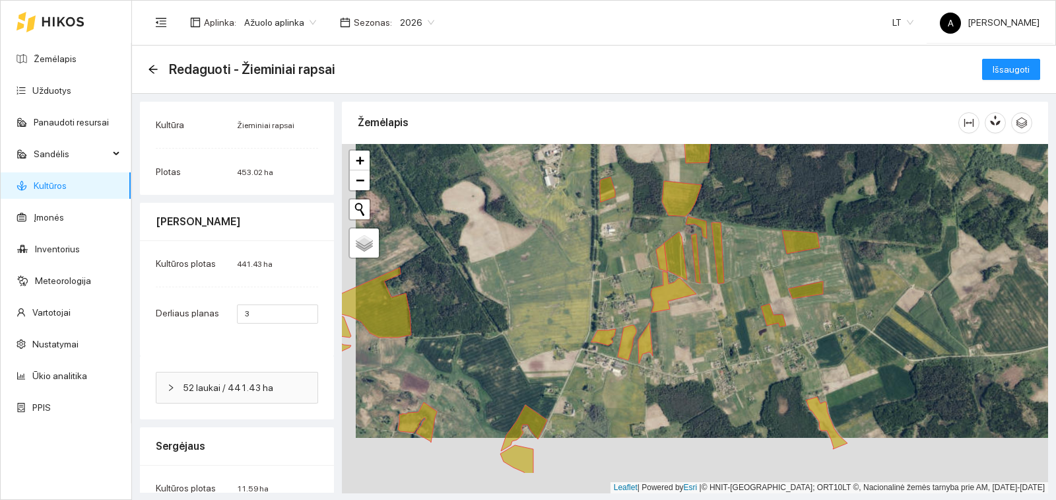
drag, startPoint x: 845, startPoint y: 337, endPoint x: 863, endPoint y: 281, distance: 59.5
click at [863, 281] on div "+ − Nieko nerasta. Bandykite dar kartą. Žemėlapis Palydovas Leaflet | Powered b…" at bounding box center [695, 318] width 706 height 349
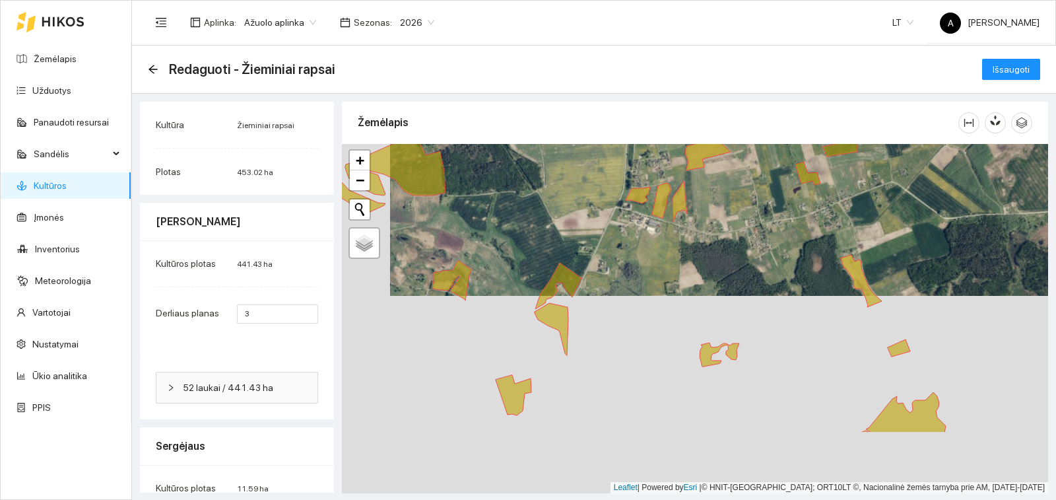
drag, startPoint x: 625, startPoint y: 325, endPoint x: 666, endPoint y: 251, distance: 85.1
click at [666, 251] on div "+ − Nieko nerasta. Bandykite dar kartą. Žemėlapis Palydovas Leaflet | Powered b…" at bounding box center [695, 318] width 706 height 349
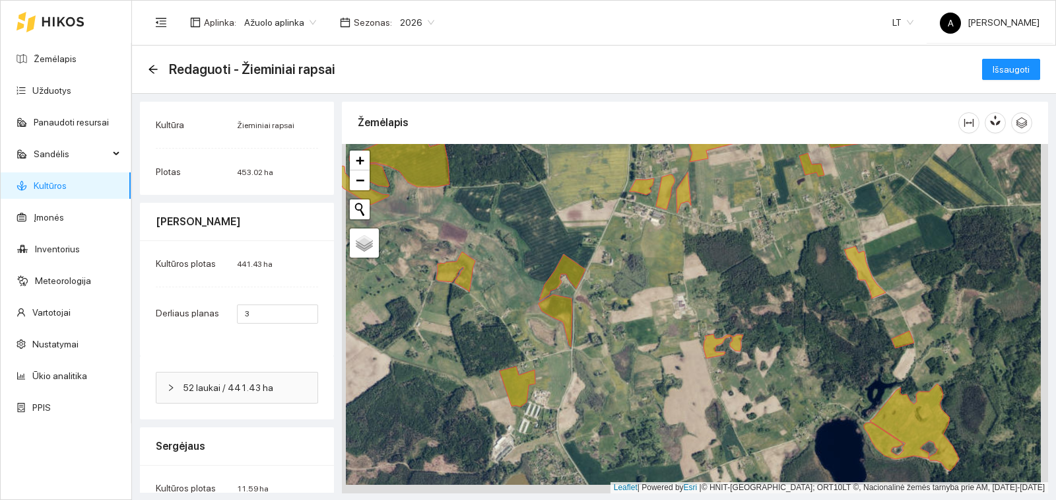
drag, startPoint x: 625, startPoint y: 434, endPoint x: 748, endPoint y: 265, distance: 208.8
click at [748, 265] on div "+ − Nieko nerasta. Bandykite dar kartą. Žemėlapis Palydovas Leaflet | Powered b…" at bounding box center [695, 318] width 706 height 349
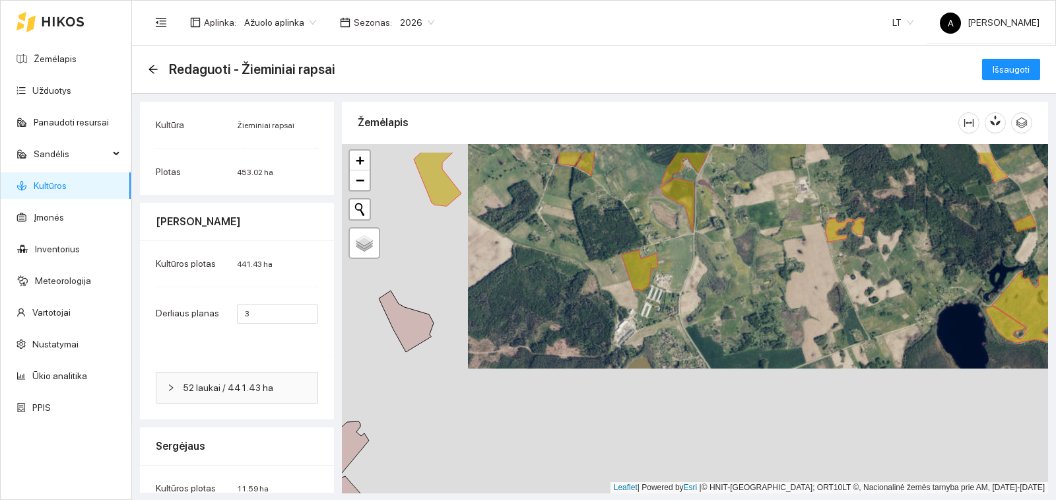
drag, startPoint x: 668, startPoint y: 209, endPoint x: 681, endPoint y: 336, distance: 128.1
click at [681, 342] on div "+ − Nieko nerasta. Bandykite dar kartą. Žemėlapis Palydovas Leaflet | Powered b…" at bounding box center [695, 318] width 706 height 349
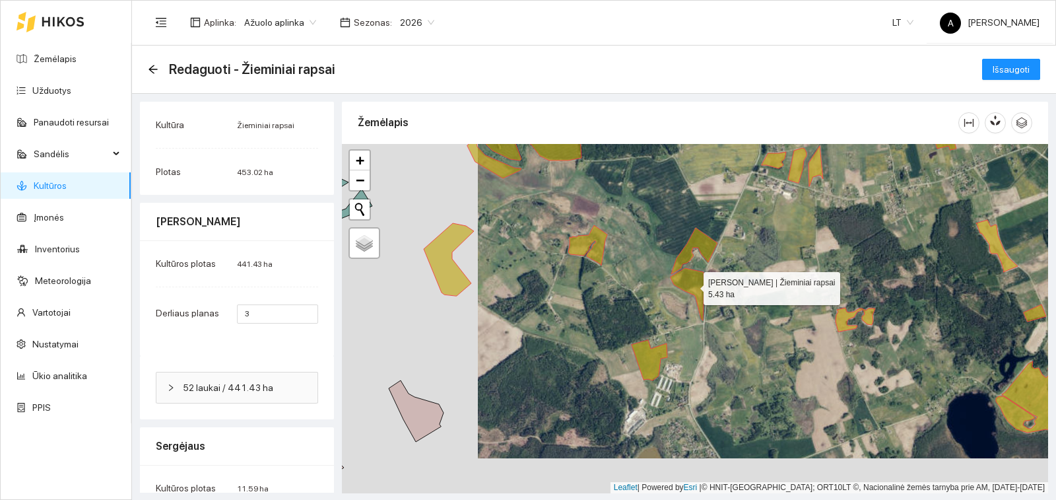
click at [695, 282] on icon at bounding box center [688, 294] width 34 height 52
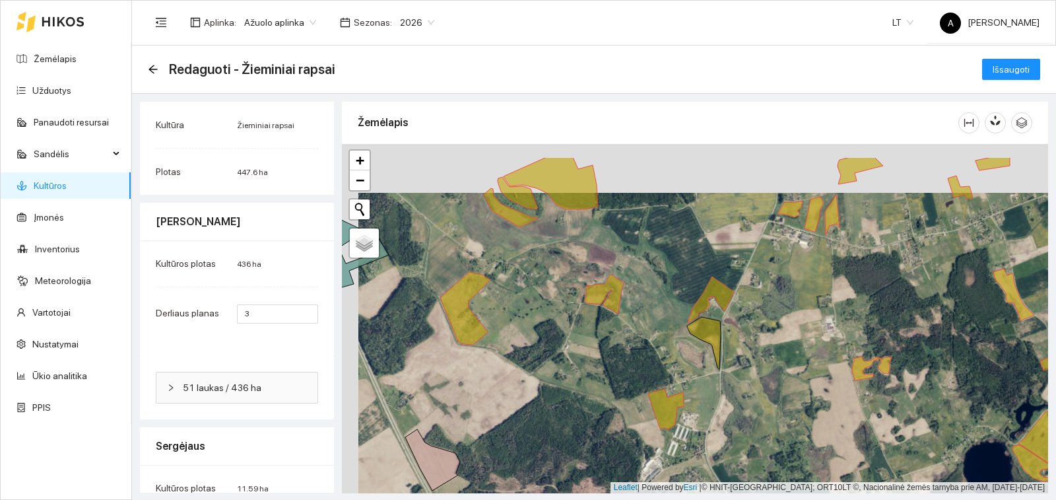
drag, startPoint x: 618, startPoint y: 272, endPoint x: 636, endPoint y: 321, distance: 52.0
click at [636, 324] on div "+ − Nieko nerasta. Bandykite dar kartą. Žemėlapis Palydovas Leaflet | Powered b…" at bounding box center [695, 318] width 706 height 349
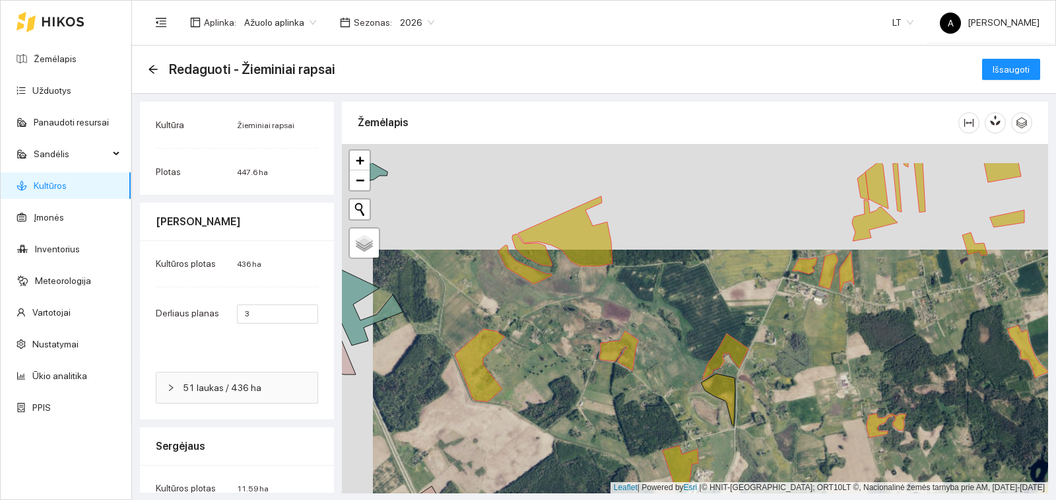
drag, startPoint x: 578, startPoint y: 250, endPoint x: 591, endPoint y: 304, distance: 55.7
click at [591, 304] on div "+ − Nieko nerasta. Bandykite dar kartą. Žemėlapis Palydovas Leaflet | Powered b…" at bounding box center [695, 318] width 706 height 349
click at [523, 278] on div "+ − Nieko nerasta. Bandykite dar kartą. Žemėlapis Palydovas Leaflet | Powered b…" at bounding box center [695, 318] width 706 height 349
click at [530, 271] on icon at bounding box center [525, 264] width 54 height 39
drag, startPoint x: 528, startPoint y: 335, endPoint x: 590, endPoint y: 294, distance: 74.5
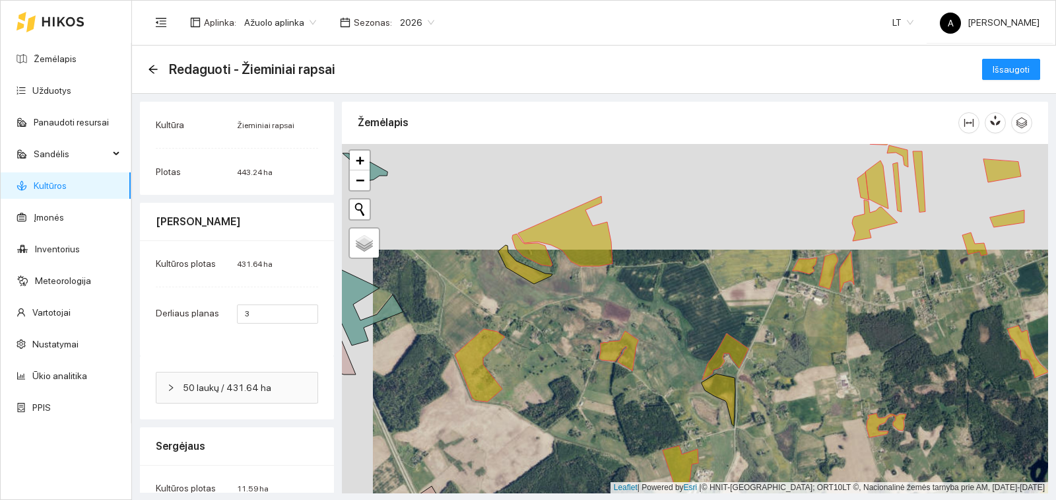
click at [590, 294] on div "+ − Nieko nerasta. Bandykite dar kartą. Žemėlapis Palydovas Leaflet | Powered b…" at bounding box center [695, 318] width 706 height 349
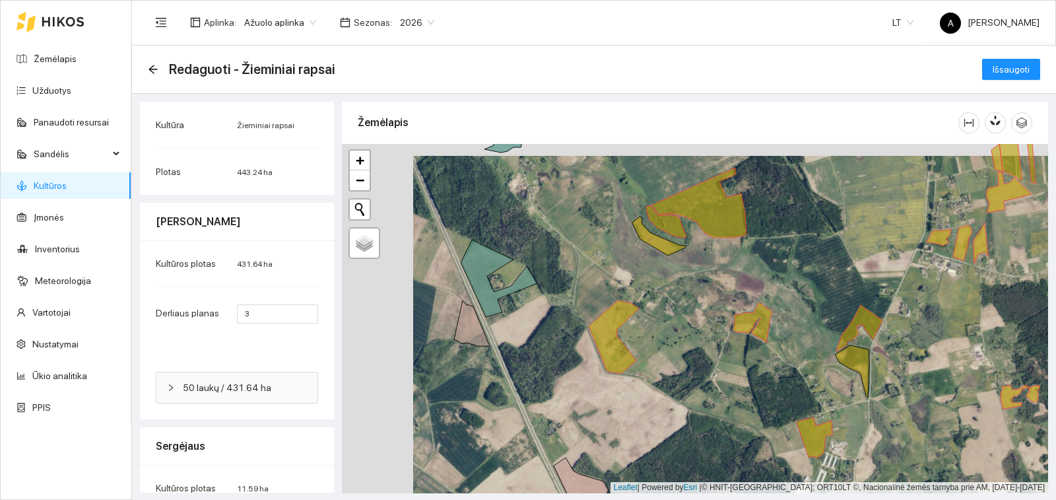
drag, startPoint x: 461, startPoint y: 333, endPoint x: 533, endPoint y: 346, distance: 73.0
click at [533, 346] on div "+ − Nieko nerasta. Bandykite dar kartą. Žemėlapis Palydovas Leaflet | Powered b…" at bounding box center [695, 318] width 706 height 349
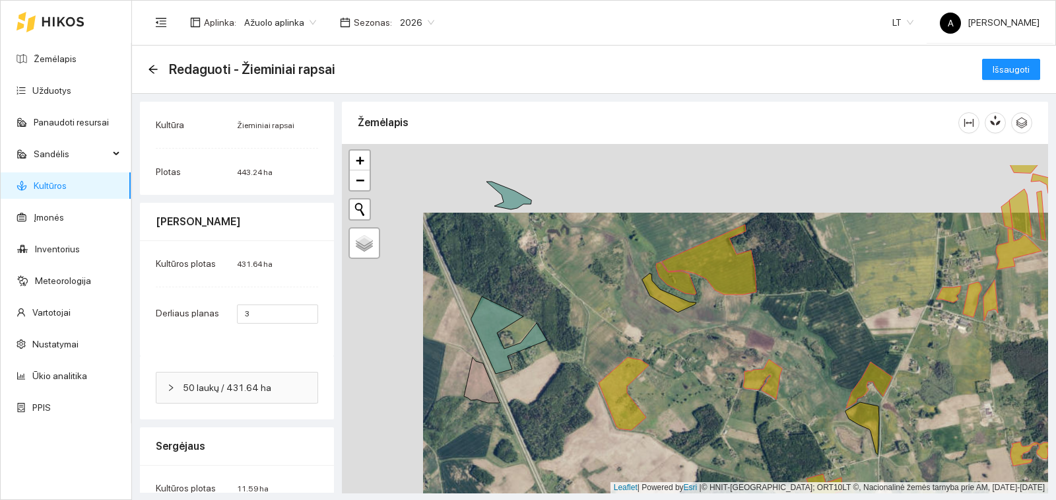
drag, startPoint x: 588, startPoint y: 263, endPoint x: 599, endPoint y: 333, distance: 70.9
click at [599, 335] on div "+ − Nieko nerasta. Bandykite dar kartą. Žemėlapis Palydovas Leaflet | Powered b…" at bounding box center [695, 318] width 706 height 349
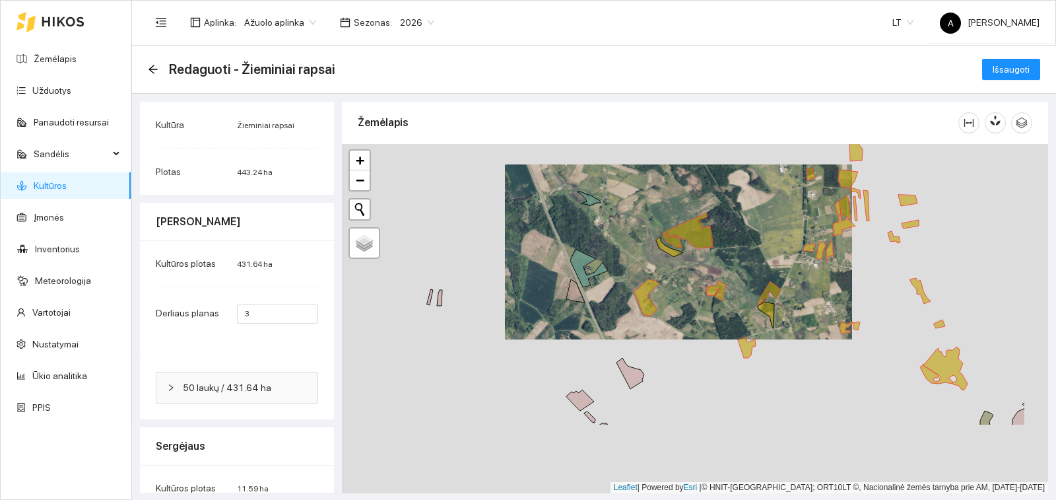
drag, startPoint x: 865, startPoint y: 375, endPoint x: 784, endPoint y: 276, distance: 128.1
click at [784, 276] on div "+ − Nieko nerasta. Bandykite dar kartą. Žemėlapis Palydovas Leaflet | Powered b…" at bounding box center [695, 318] width 706 height 349
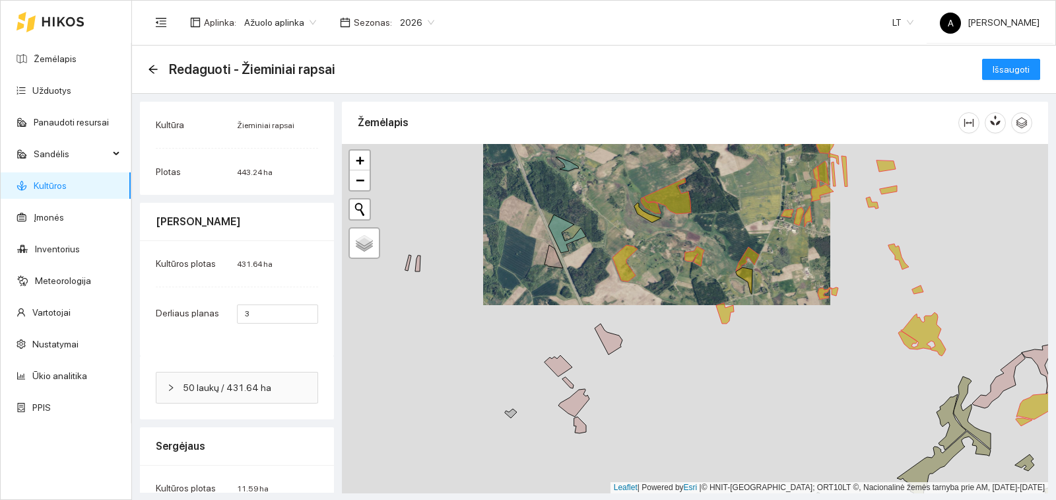
drag, startPoint x: 834, startPoint y: 346, endPoint x: 811, endPoint y: 299, distance: 52.3
click at [811, 299] on div "+ − Nieko nerasta. Bandykite dar kartą. Žemėlapis Palydovas Leaflet | Powered b…" at bounding box center [695, 318] width 706 height 349
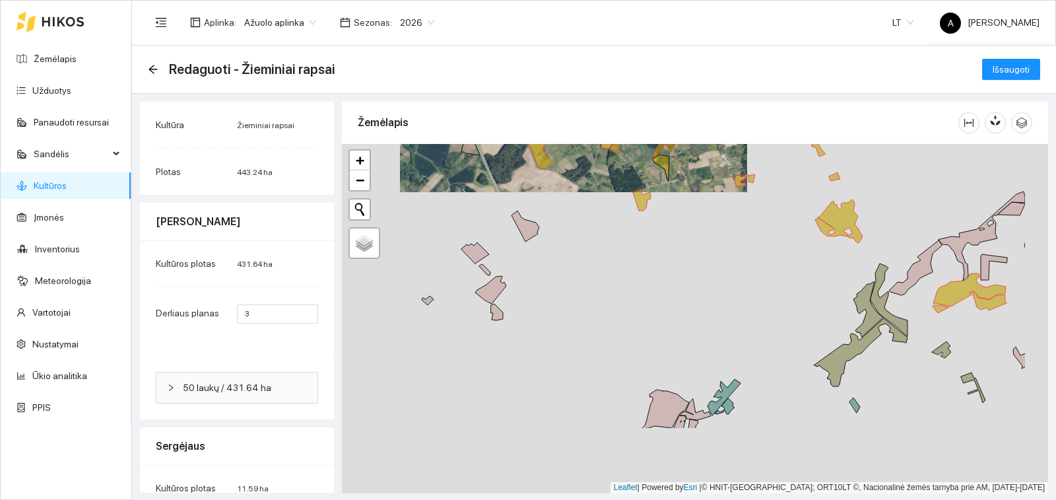
drag, startPoint x: 864, startPoint y: 380, endPoint x: 770, endPoint y: 245, distance: 165.0
click at [774, 249] on div "+ − Nieko nerasta. Bandykite dar kartą. Žemėlapis Palydovas Leaflet | Powered b…" at bounding box center [695, 318] width 706 height 349
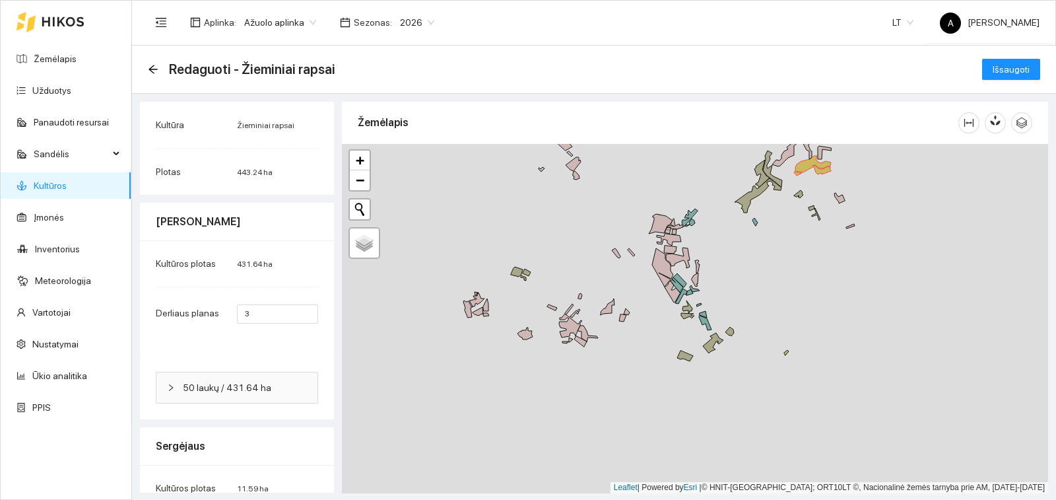
drag, startPoint x: 721, startPoint y: 382, endPoint x: 710, endPoint y: 251, distance: 131.9
click at [710, 248] on div "+ − Nieko nerasta. Bandykite dar kartą. Žemėlapis Palydovas Leaflet | Powered b…" at bounding box center [695, 318] width 706 height 349
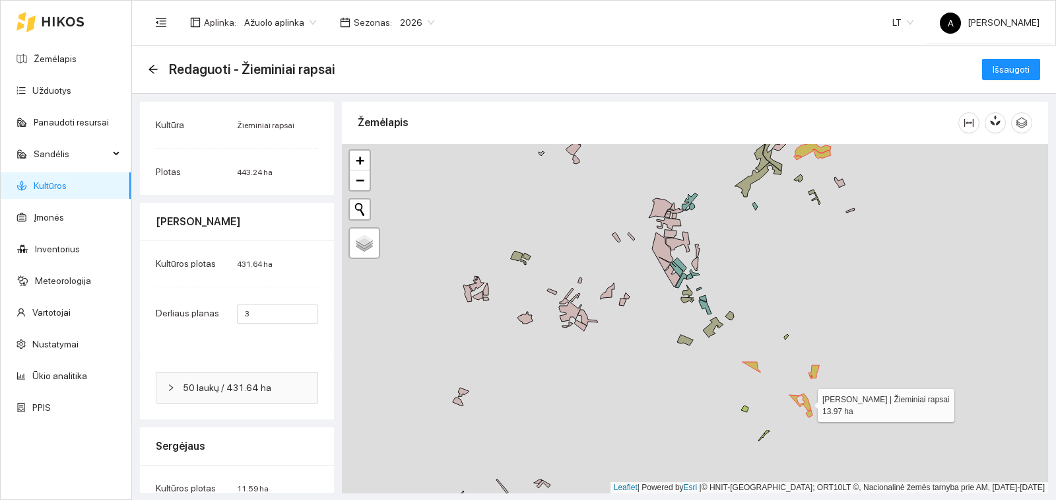
click at [806, 402] on icon at bounding box center [801, 401] width 22 height 17
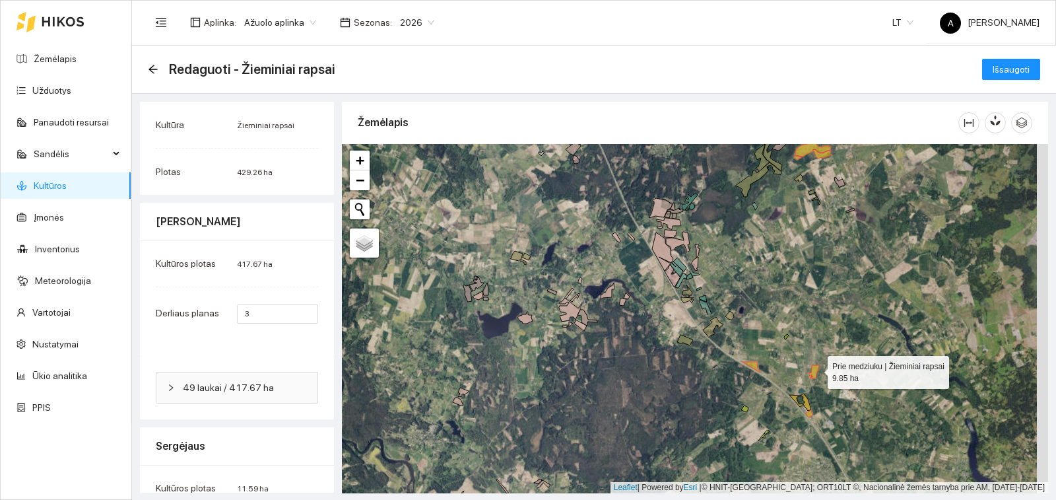
click at [814, 368] on icon at bounding box center [814, 371] width 11 height 13
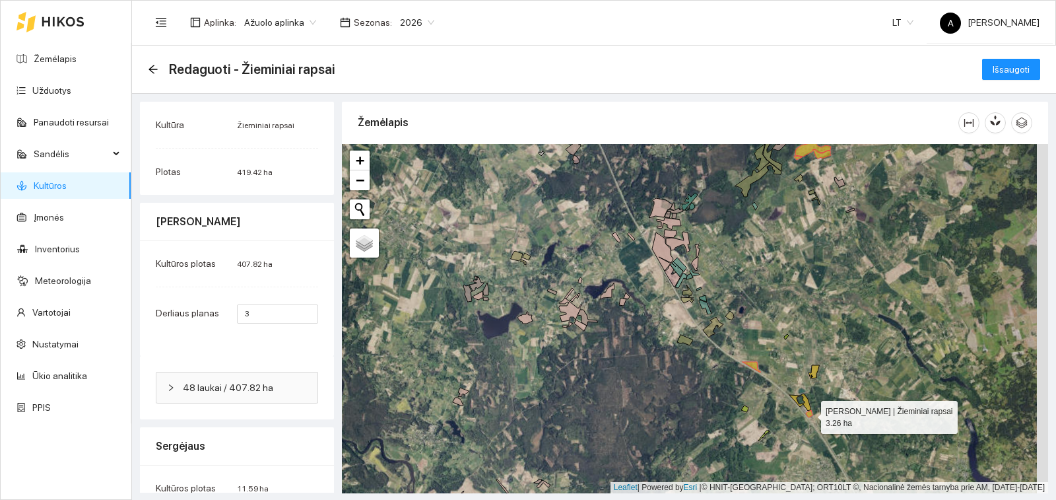
click at [811, 413] on icon at bounding box center [809, 413] width 7 height 7
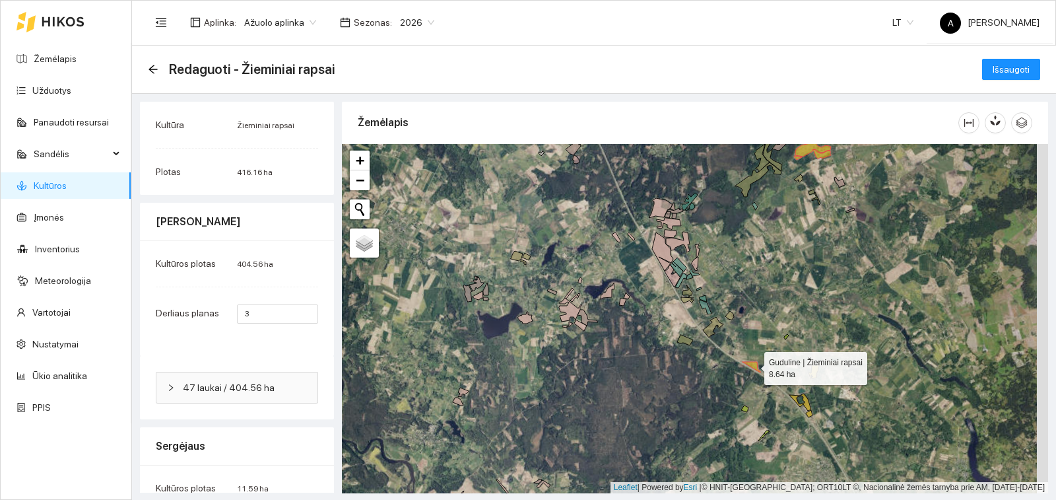
click at [754, 363] on icon at bounding box center [752, 367] width 18 height 11
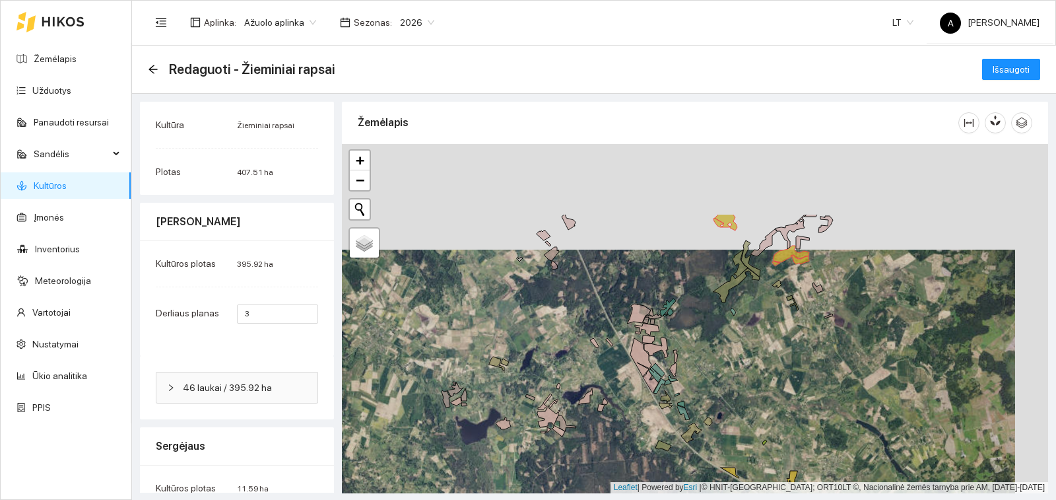
drag, startPoint x: 819, startPoint y: 274, endPoint x: 796, endPoint y: 370, distance: 99.1
click at [796, 381] on div "+ − Nieko nerasta. Bandykite dar kartą. Žemėlapis Palydovas Leaflet | Powered b…" at bounding box center [695, 318] width 706 height 349
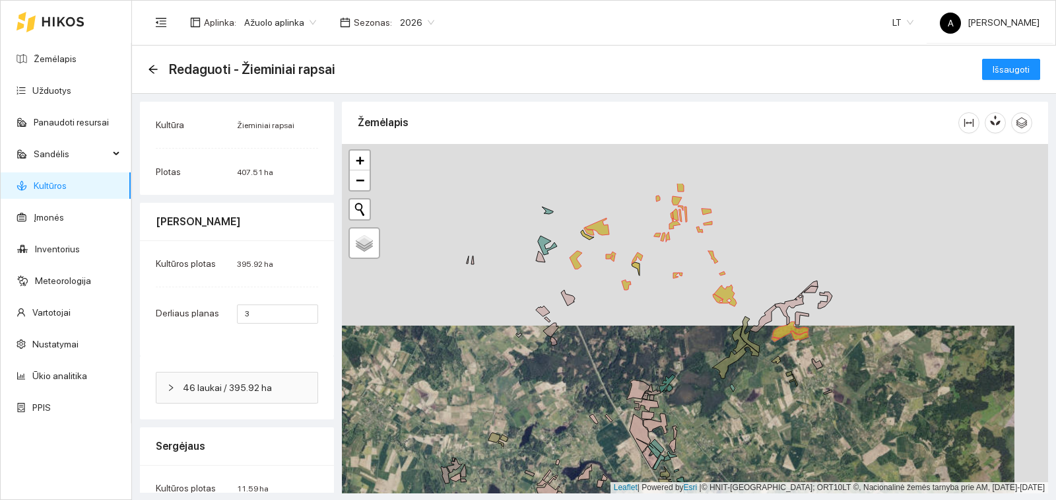
drag, startPoint x: 829, startPoint y: 305, endPoint x: 829, endPoint y: 341, distance: 36.3
click at [829, 341] on div "+ − Nieko nerasta. Bandykite dar kartą. Žemėlapis Palydovas Leaflet | Powered b…" at bounding box center [695, 318] width 706 height 349
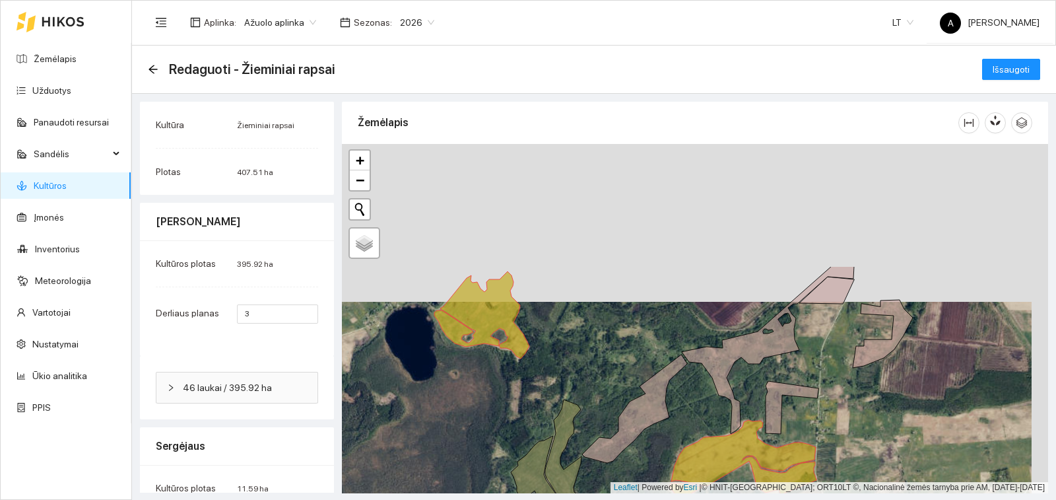
drag, startPoint x: 870, startPoint y: 267, endPoint x: 870, endPoint y: 390, distance: 122.1
click at [870, 395] on div "+ − Nieko nerasta. Bandykite dar kartą. Žemėlapis Palydovas Leaflet | Powered b…" at bounding box center [695, 318] width 706 height 349
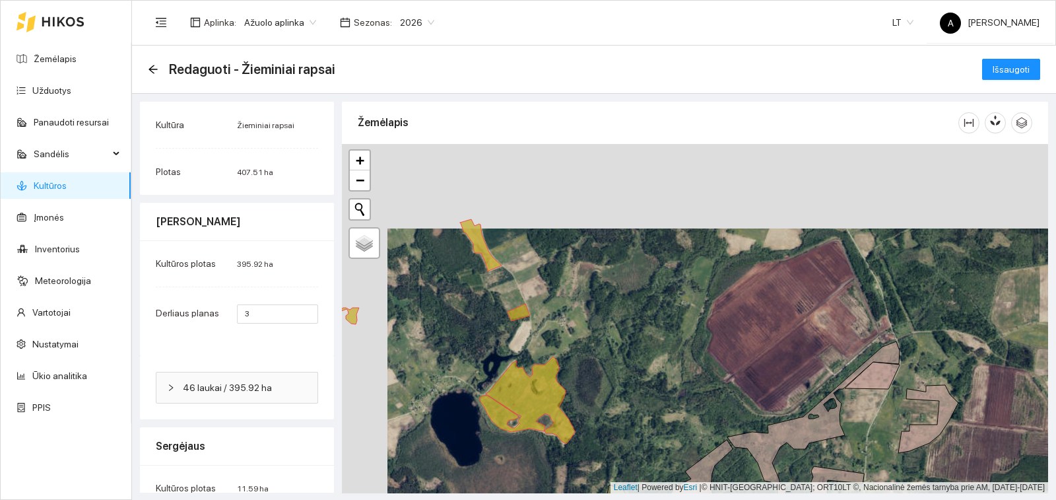
drag, startPoint x: 534, startPoint y: 267, endPoint x: 593, endPoint y: 324, distance: 82.2
click at [593, 324] on div "+ − Nieko nerasta. Bandykite dar kartą. Žemėlapis Palydovas Leaflet | Powered b…" at bounding box center [695, 318] width 706 height 349
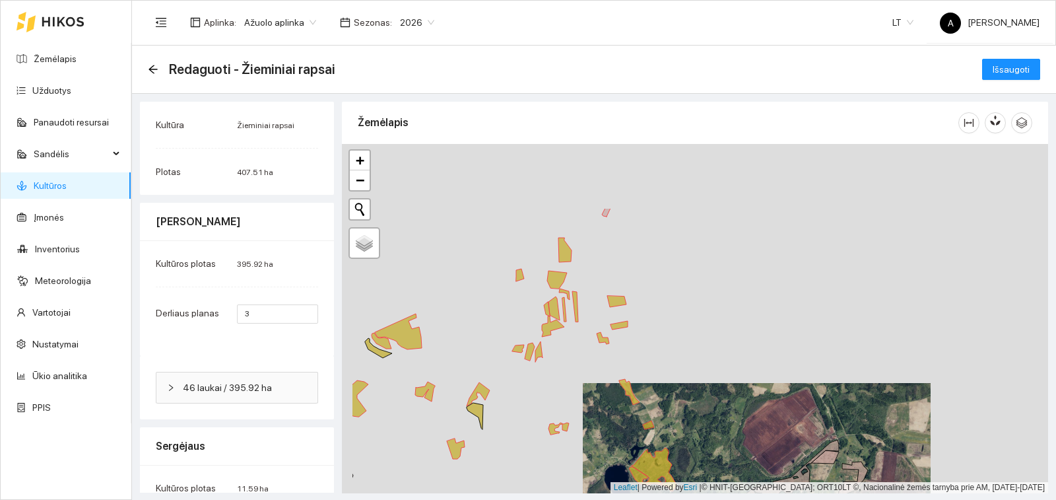
drag, startPoint x: 491, startPoint y: 189, endPoint x: 584, endPoint y: 308, distance: 151.9
click at [584, 308] on div "avižonys | Žieminiai rapsai 3.06 ha + − Nieko nerasta. Bandykite dar kartą. Žem…" at bounding box center [695, 318] width 706 height 349
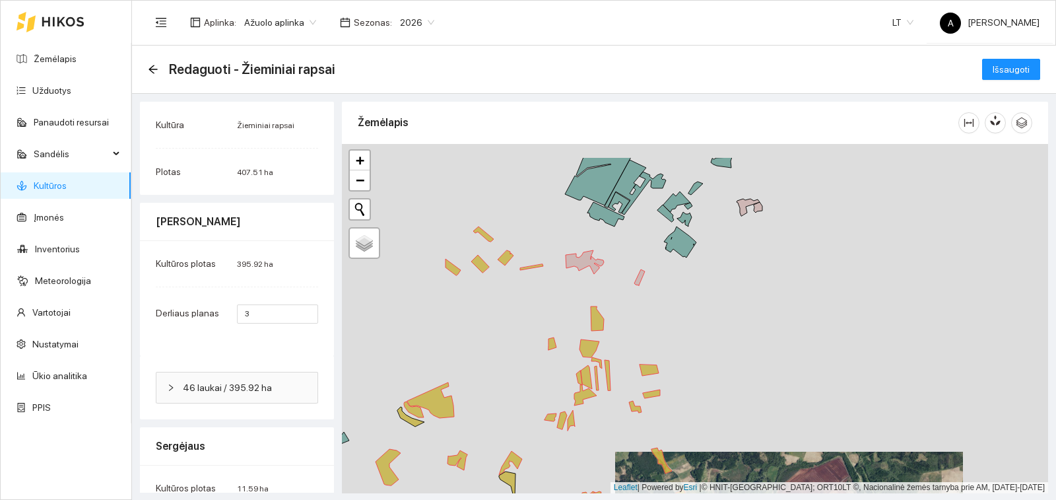
drag, startPoint x: 551, startPoint y: 238, endPoint x: 570, endPoint y: 287, distance: 52.2
click at [570, 287] on div "+ − Nieko nerasta. Bandykite dar kartą. Žemėlapis Palydovas Leaflet | Powered b…" at bounding box center [695, 318] width 706 height 349
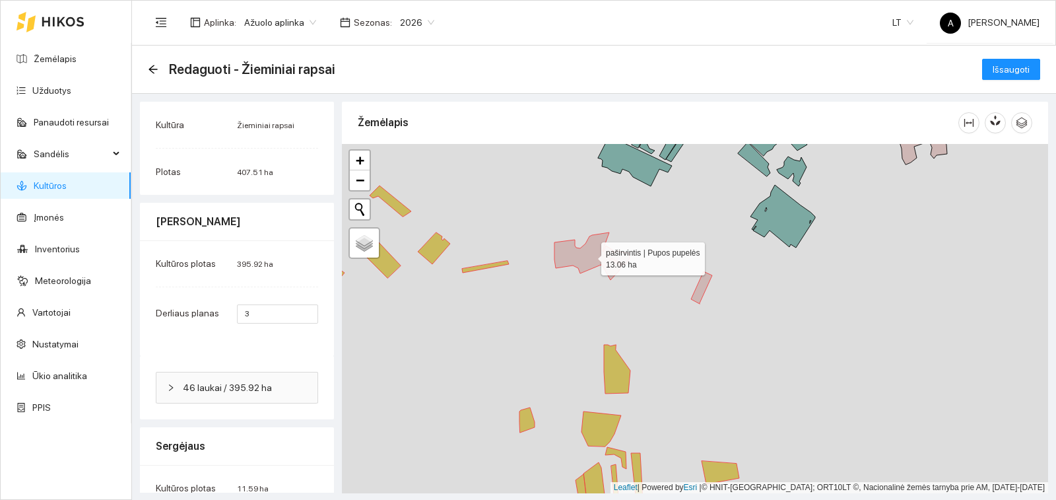
click at [581, 262] on icon at bounding box center [592, 256] width 75 height 48
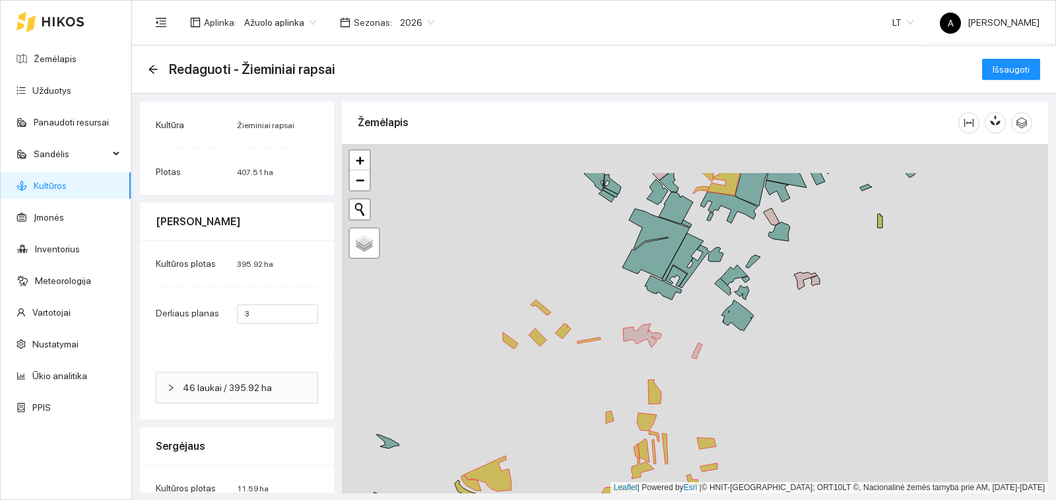
drag, startPoint x: 491, startPoint y: 236, endPoint x: 580, endPoint y: 310, distance: 115.4
click at [580, 310] on div "+ − Nieko nerasta. Bandykite dar kartą. Žemėlapis Palydovas Leaflet | Powered b…" at bounding box center [695, 318] width 706 height 349
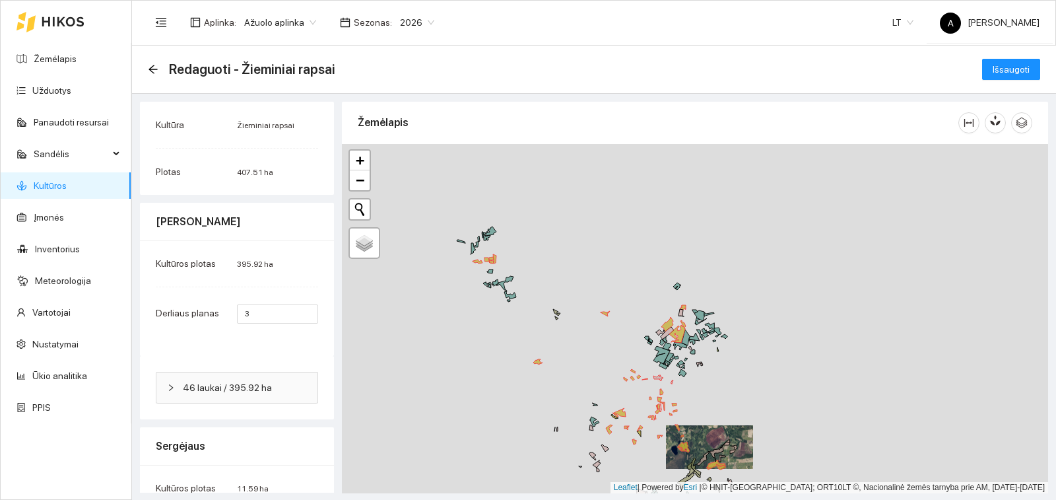
drag, startPoint x: 506, startPoint y: 219, endPoint x: 576, endPoint y: 323, distance: 125.3
click at [576, 323] on div "+ − Nieko nerasta. Bandykite dar kartą. Žemėlapis Palydovas Leaflet | Powered b…" at bounding box center [695, 318] width 706 height 349
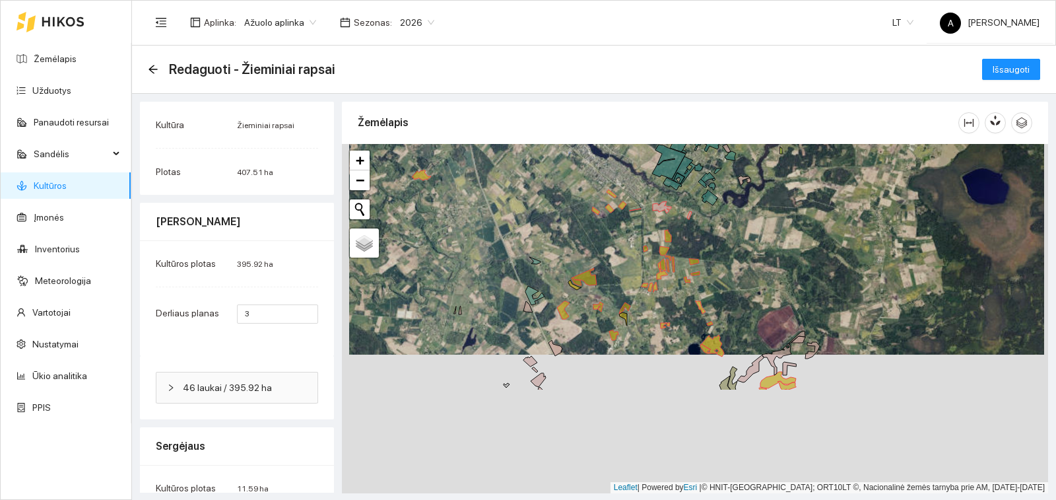
drag, startPoint x: 642, startPoint y: 458, endPoint x: 650, endPoint y: 320, distance: 138.8
click at [650, 320] on div "+ − Nieko nerasta. Bandykite dar kartą. Žemėlapis Palydovas Leaflet | Powered b…" at bounding box center [695, 318] width 706 height 349
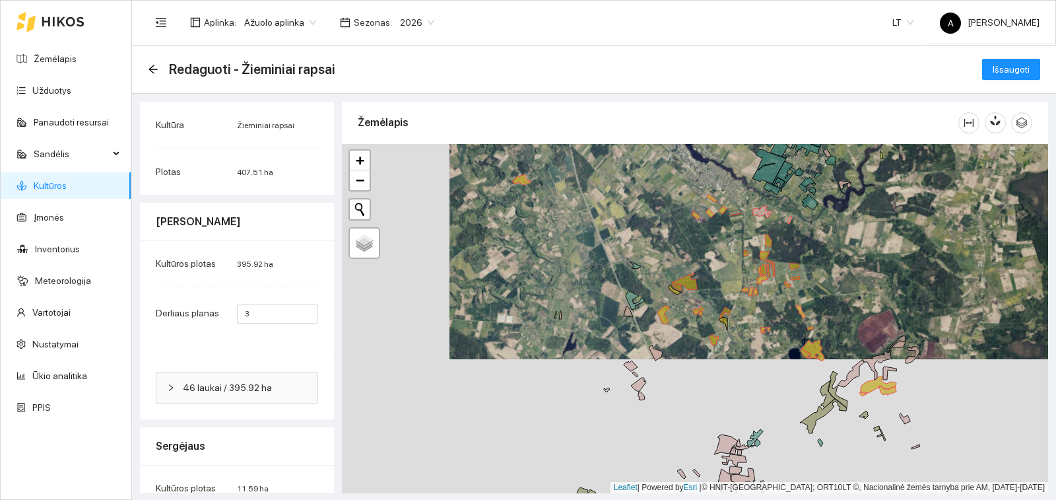
drag, startPoint x: 421, startPoint y: 215, endPoint x: 558, endPoint y: 229, distance: 138.0
click at [558, 229] on div "+ − Nieko nerasta. Bandykite dar kartą. Žemėlapis Palydovas Leaflet | Powered b…" at bounding box center [695, 318] width 706 height 349
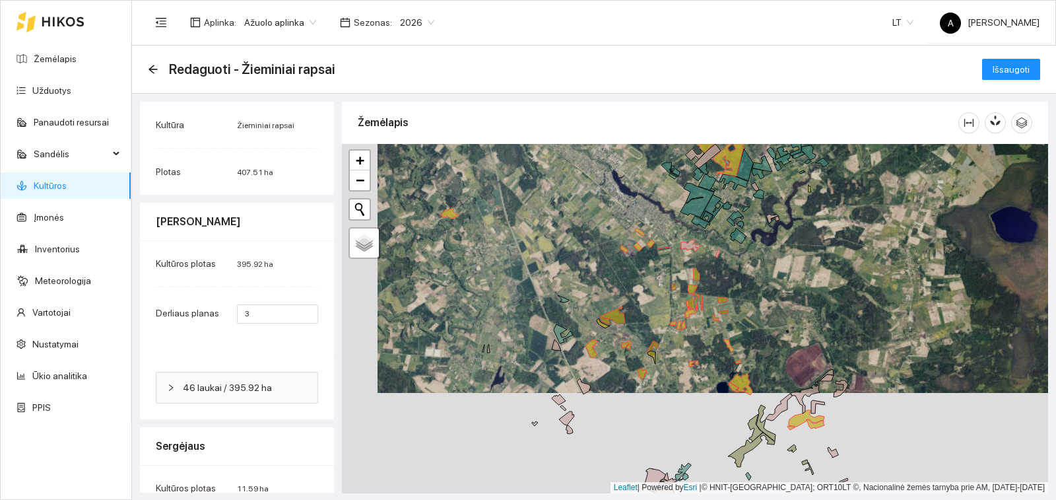
drag, startPoint x: 782, startPoint y: 287, endPoint x: 714, endPoint y: 319, distance: 75.0
click at [714, 319] on icon at bounding box center [715, 318] width 7 height 6
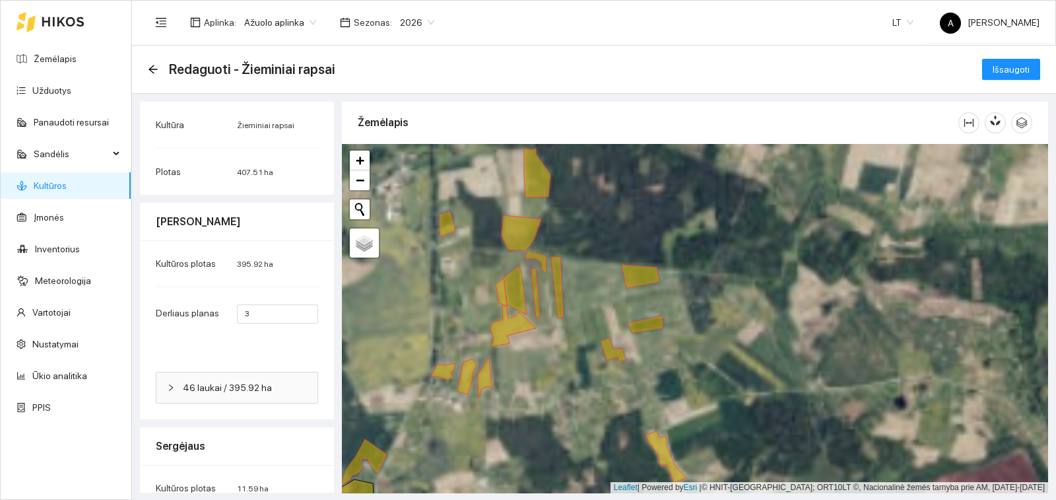
drag, startPoint x: 660, startPoint y: 416, endPoint x: 662, endPoint y: 224, distance: 191.5
click at [662, 226] on div "+ − Nieko nerasta. Bandykite dar kartą. Žemėlapis Palydovas Leaflet | Powered b…" at bounding box center [695, 318] width 706 height 349
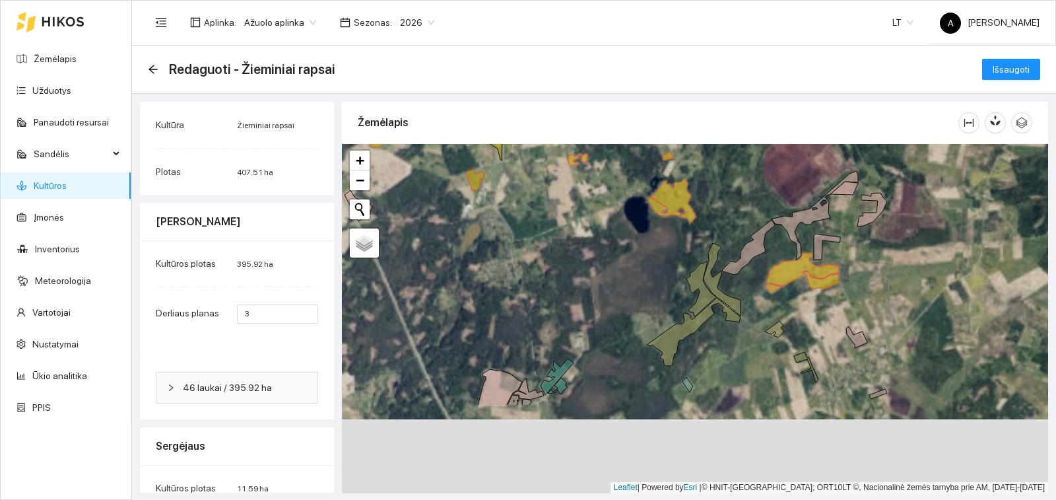
drag, startPoint x: 704, startPoint y: 381, endPoint x: 689, endPoint y: 257, distance: 124.5
click at [689, 257] on div "+ − Nieko nerasta. Bandykite dar kartą. Žemėlapis Palydovas Leaflet | Powered b…" at bounding box center [695, 318] width 706 height 349
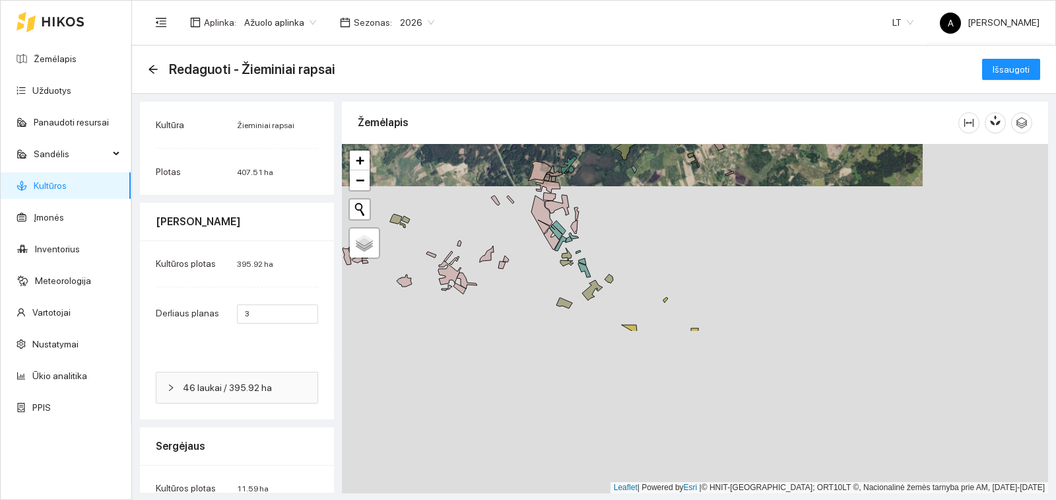
drag, startPoint x: 679, startPoint y: 354, endPoint x: 597, endPoint y: 177, distance: 195.0
click at [597, 177] on div "+ − Nieko nerasta. Bandykite dar kartą. Žemėlapis Palydovas Leaflet | Powered b…" at bounding box center [695, 318] width 706 height 349
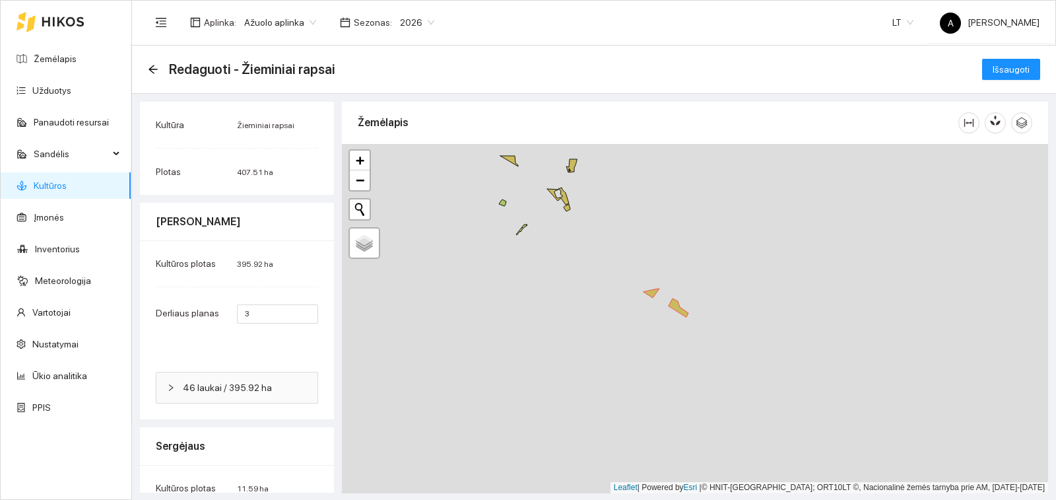
drag, startPoint x: 724, startPoint y: 316, endPoint x: 617, endPoint y: 195, distance: 160.9
click at [617, 195] on div "+ − Nieko nerasta. Bandykite dar kartą. Žemėlapis Palydovas Leaflet | Powered b…" at bounding box center [695, 318] width 706 height 349
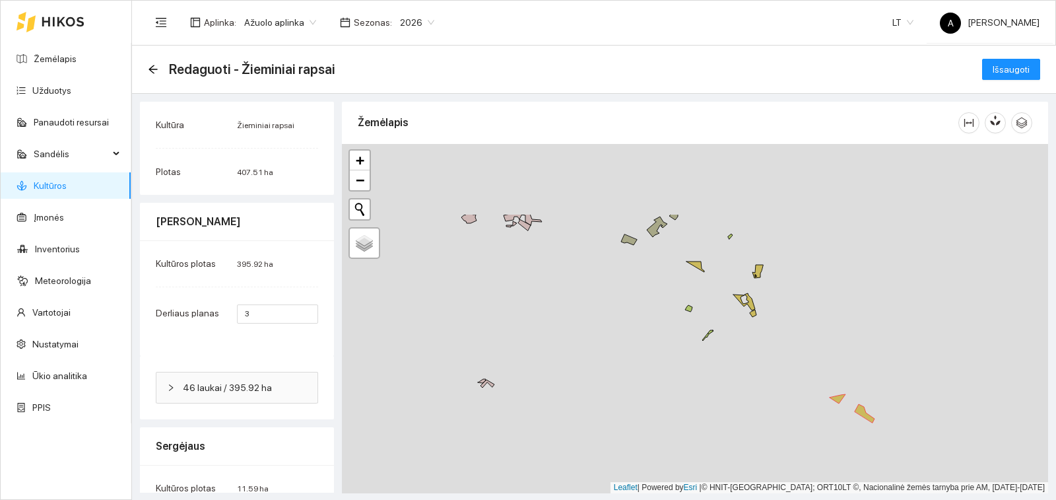
click at [660, 356] on div "+ − Nieko nerasta. Bandykite dar kartą. Žemėlapis Palydovas Leaflet | Powered b…" at bounding box center [695, 318] width 706 height 349
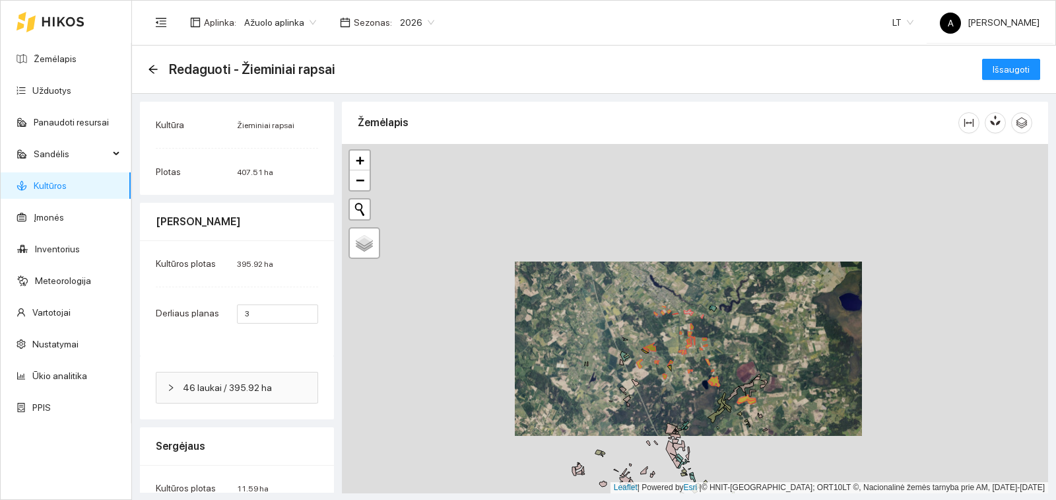
drag, startPoint x: 553, startPoint y: 199, endPoint x: 588, endPoint y: 399, distance: 203.1
click at [588, 402] on div "+ − Nieko nerasta. Bandykite dar kartą. Žemėlapis Palydovas Leaflet | Powered b…" at bounding box center [695, 318] width 706 height 349
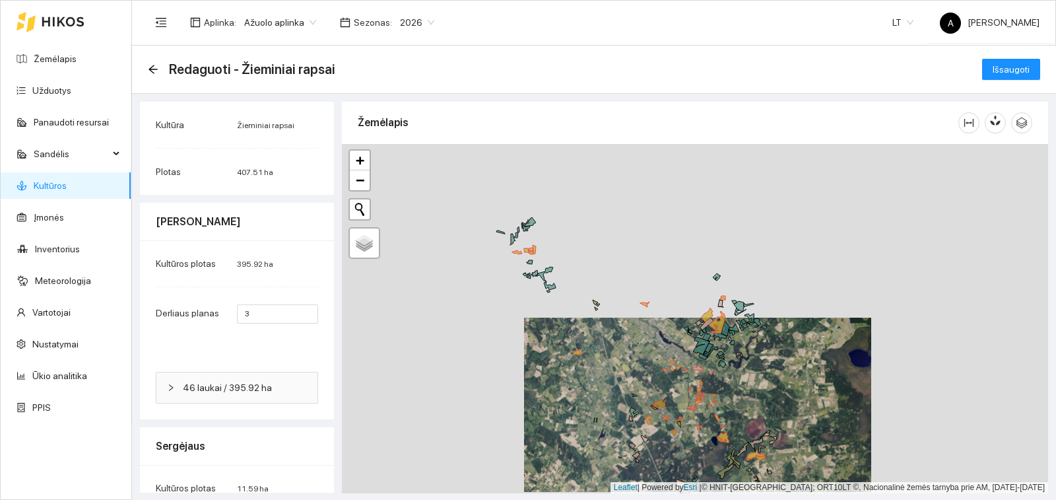
drag, startPoint x: 603, startPoint y: 308, endPoint x: 615, endPoint y: 358, distance: 51.7
click at [615, 358] on div "+ − Nieko nerasta. Bandykite dar kartą. Žemėlapis Palydovas Leaflet | Powered b…" at bounding box center [695, 318] width 706 height 349
click at [993, 69] on span "Išsaugoti" at bounding box center [1011, 69] width 37 height 15
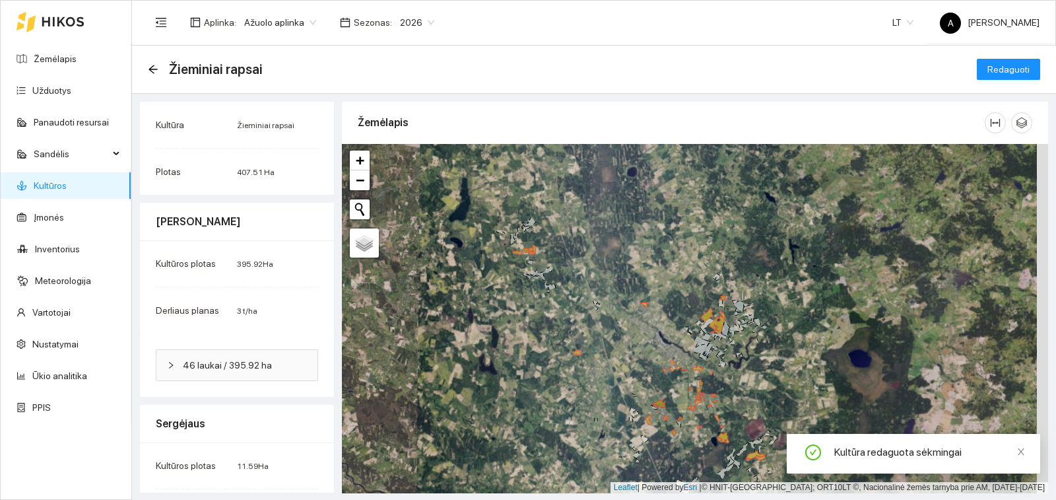
click at [67, 189] on link "Kultūros" at bounding box center [50, 185] width 33 height 11
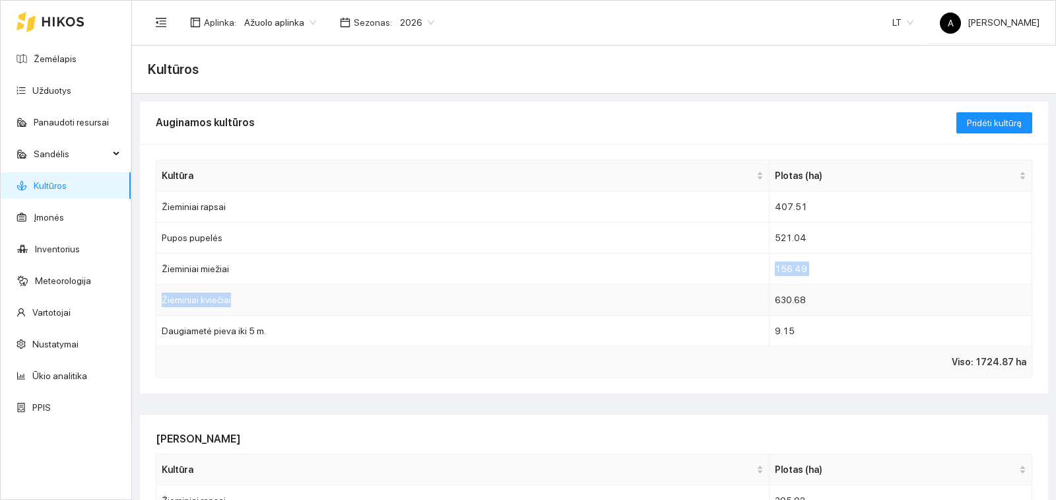
click at [408, 288] on tbody "Žieminiai rapsai 407.51 Pupos pupelės 521.04 Žieminiai miežiai 156.49 Žieminiai…" at bounding box center [594, 268] width 876 height 155
click at [427, 299] on td "Žieminiai kviečiai" at bounding box center [462, 300] width 613 height 31
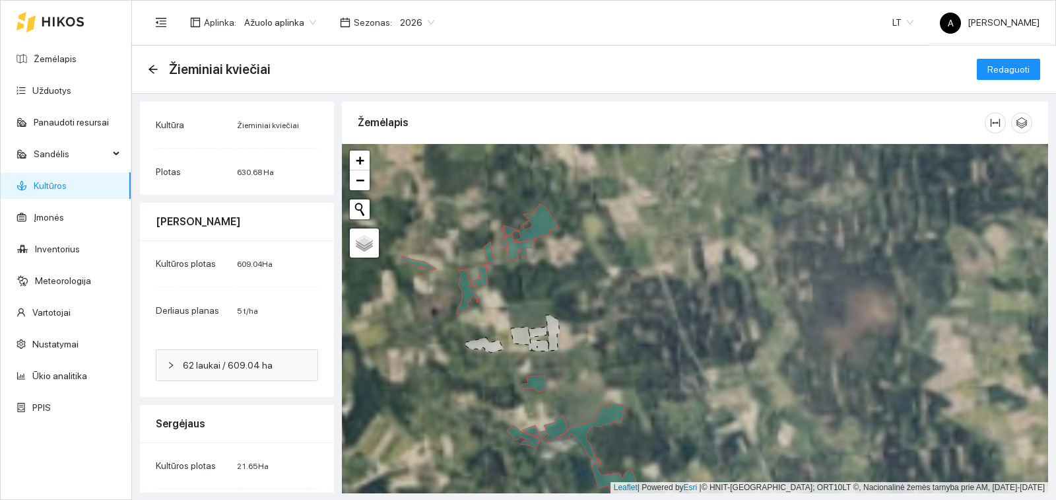
drag, startPoint x: 473, startPoint y: 215, endPoint x: 532, endPoint y: 265, distance: 77.3
click at [532, 265] on div "+ − Nieko nerasta. Bandykite dar kartą. Žemėlapis Palydovas Leaflet | Powered b…" at bounding box center [695, 318] width 706 height 349
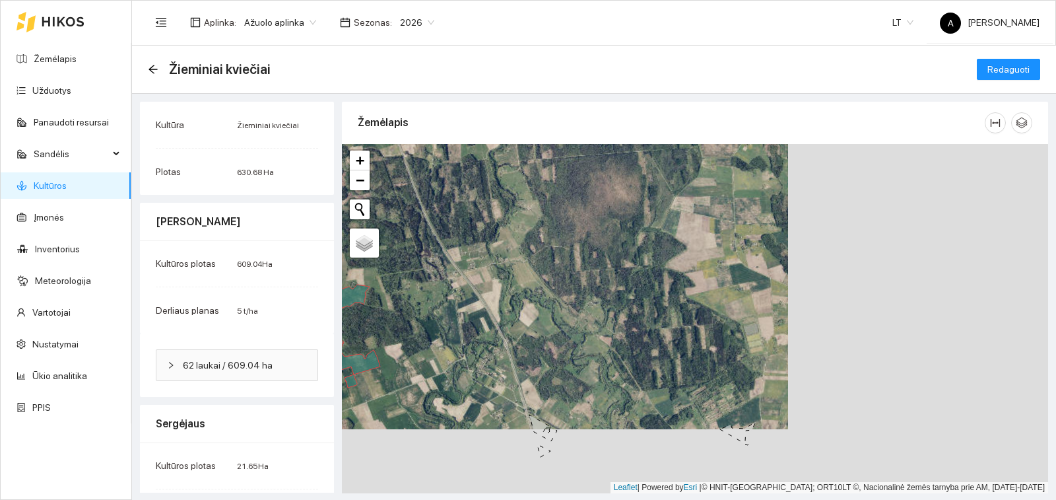
drag, startPoint x: 644, startPoint y: 319, endPoint x: 604, endPoint y: 310, distance: 40.7
click at [604, 310] on div "+ − Nieko nerasta. Bandykite dar kartą. Žemėlapis Palydovas Leaflet | Powered b…" at bounding box center [695, 318] width 706 height 349
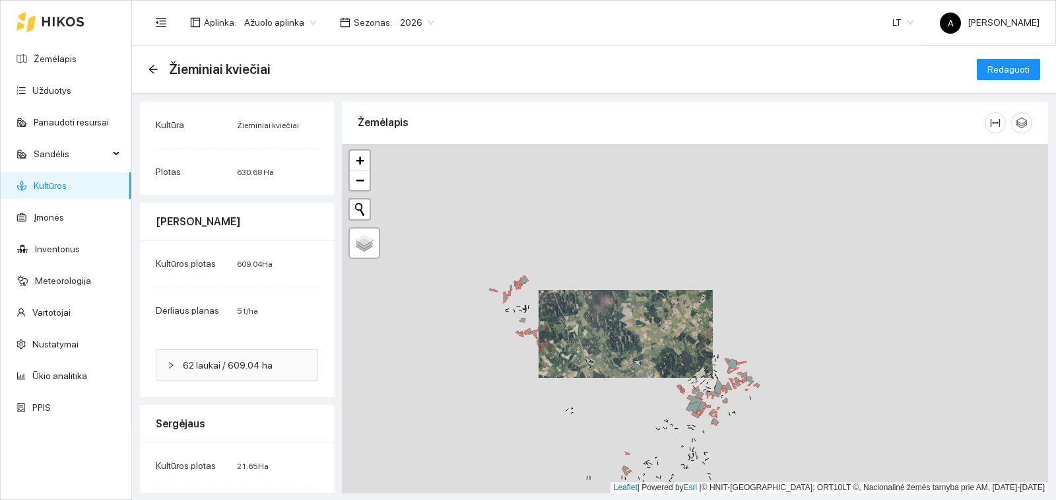
drag, startPoint x: 683, startPoint y: 408, endPoint x: 597, endPoint y: 401, distance: 86.7
click at [597, 401] on div "prieš namus | Žieminiai kviečiai 71.47 ha + − Nieko nerasta. Bandykite dar kart…" at bounding box center [695, 318] width 706 height 349
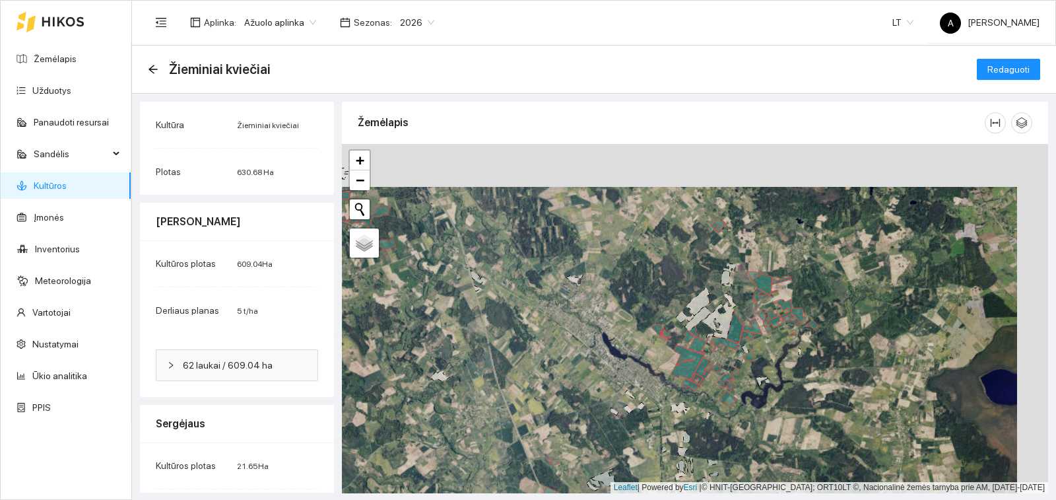
drag, startPoint x: 824, startPoint y: 341, endPoint x: 808, endPoint y: 379, distance: 40.8
click at [808, 381] on div "+ − Nieko nerasta. Bandykite dar kartą. Žemėlapis Palydovas Leaflet | Powered b…" at bounding box center [695, 318] width 706 height 349
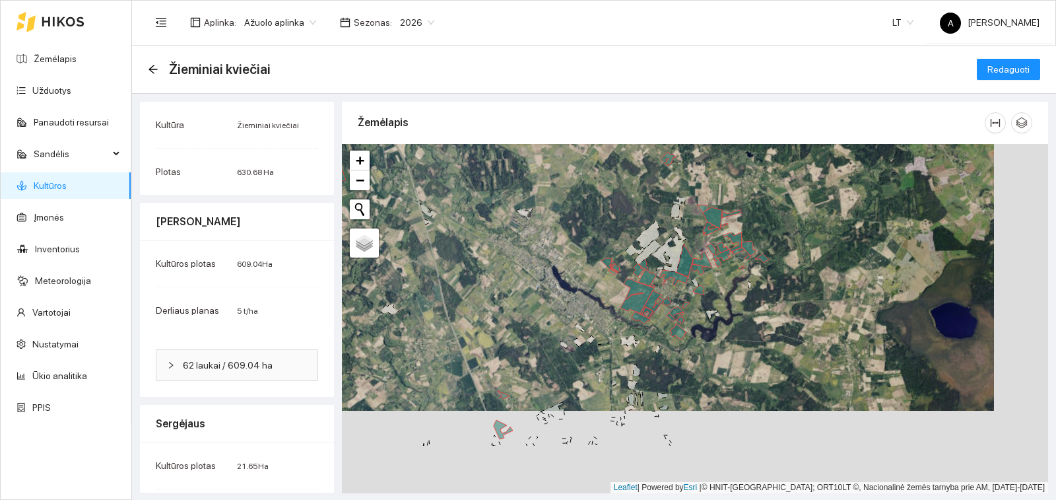
drag, startPoint x: 769, startPoint y: 386, endPoint x: 747, endPoint y: 346, distance: 45.2
click at [747, 346] on div "+ − Nieko nerasta. Bandykite dar kartą. Žemėlapis Palydovas Leaflet | Powered b…" at bounding box center [695, 318] width 706 height 349
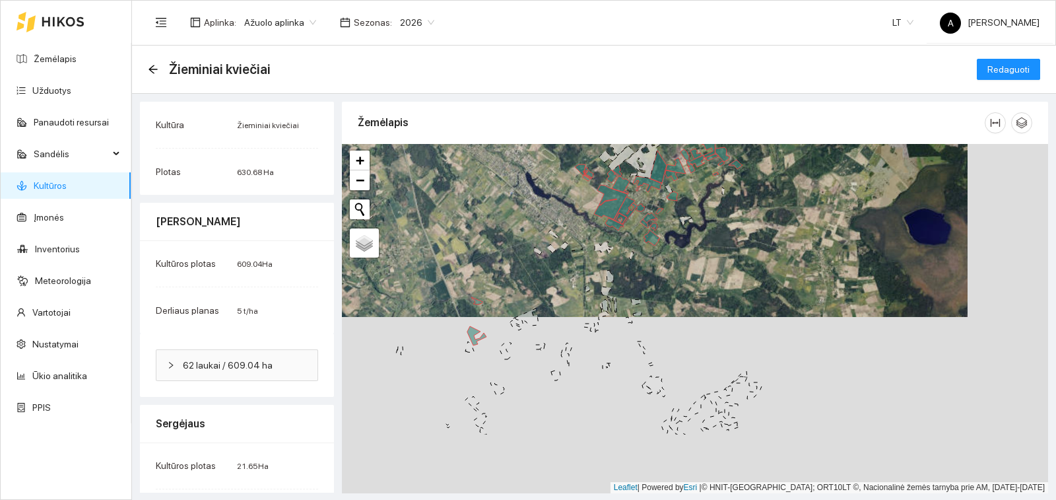
drag, startPoint x: 710, startPoint y: 407, endPoint x: 660, endPoint y: 256, distance: 160.1
click at [660, 256] on div "+ − Nieko nerasta. Bandykite dar kartą. Žemėlapis Palydovas Leaflet | Powered b…" at bounding box center [695, 318] width 706 height 349
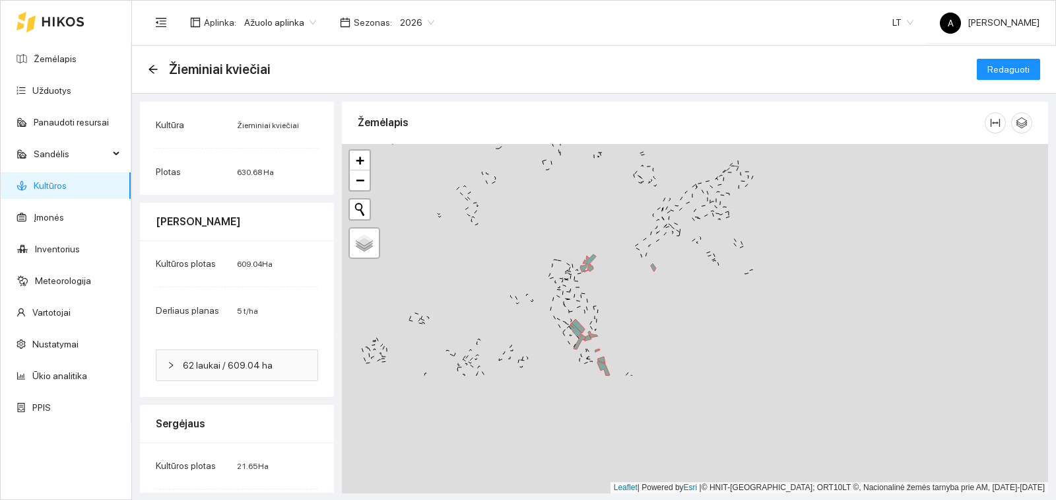
drag, startPoint x: 588, startPoint y: 407, endPoint x: 604, endPoint y: 254, distance: 153.3
click at [604, 254] on div "+ − Nieko nerasta. Bandykite dar kartą. Žemėlapis Palydovas Leaflet | Powered b…" at bounding box center [695, 318] width 706 height 349
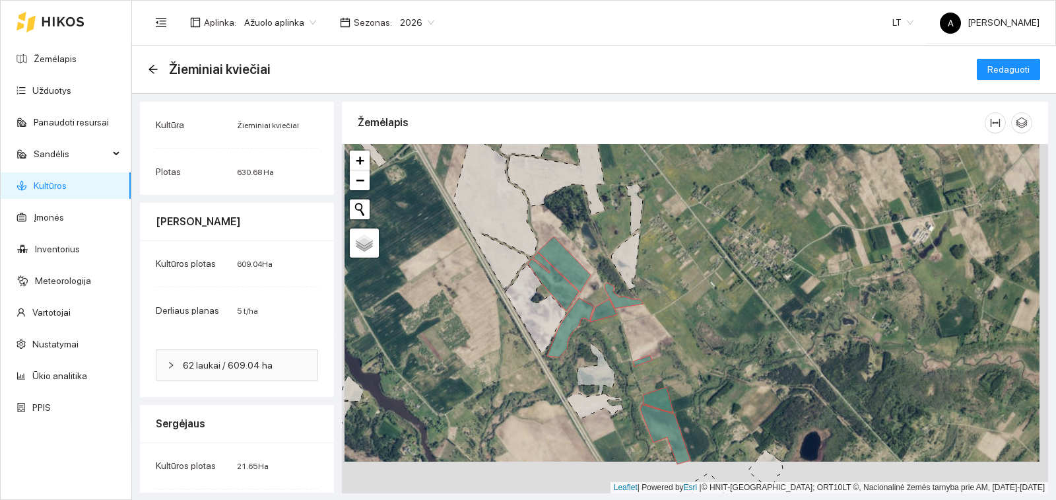
drag, startPoint x: 699, startPoint y: 405, endPoint x: 669, endPoint y: 244, distance: 163.8
click at [669, 244] on div "+ − Nieko nerasta. Bandykite dar kartą. Žemėlapis Palydovas Leaflet | Powered b…" at bounding box center [695, 318] width 706 height 349
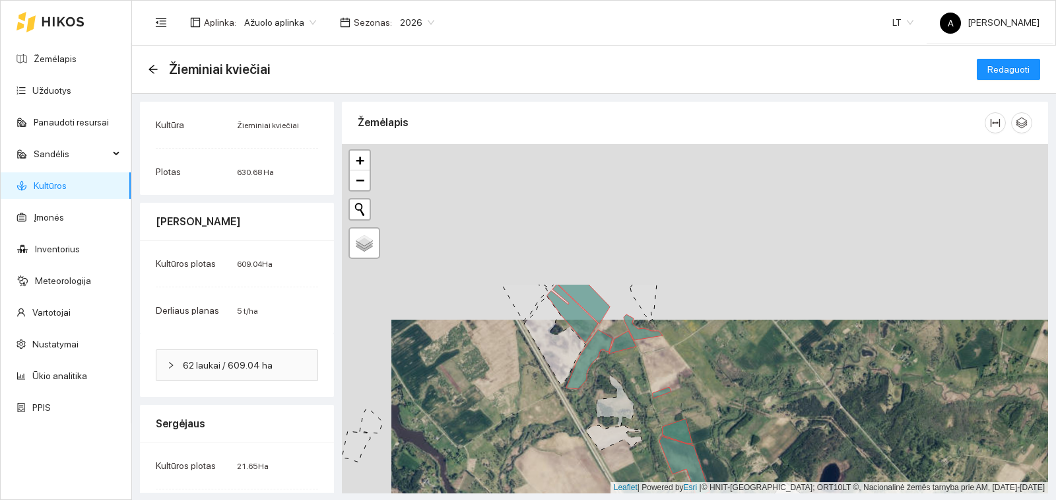
drag, startPoint x: 578, startPoint y: 204, endPoint x: 626, endPoint y: 376, distance: 178.1
click at [626, 376] on div "+ − Nieko nerasta. Bandykite dar kartą. Žemėlapis Palydovas Leaflet | Powered b…" at bounding box center [695, 318] width 706 height 349
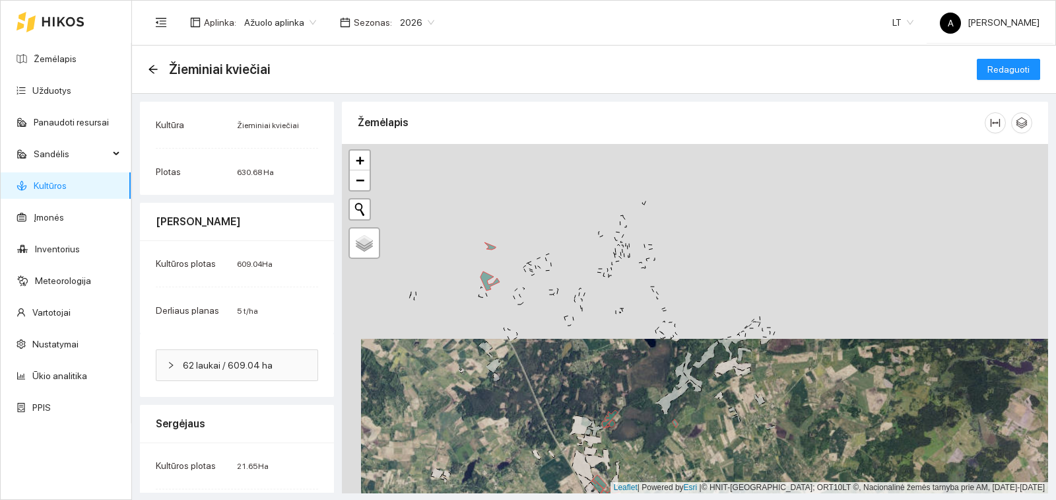
drag, startPoint x: 485, startPoint y: 245, endPoint x: 494, endPoint y: 283, distance: 38.8
click at [494, 283] on icon at bounding box center [490, 280] width 19 height 19
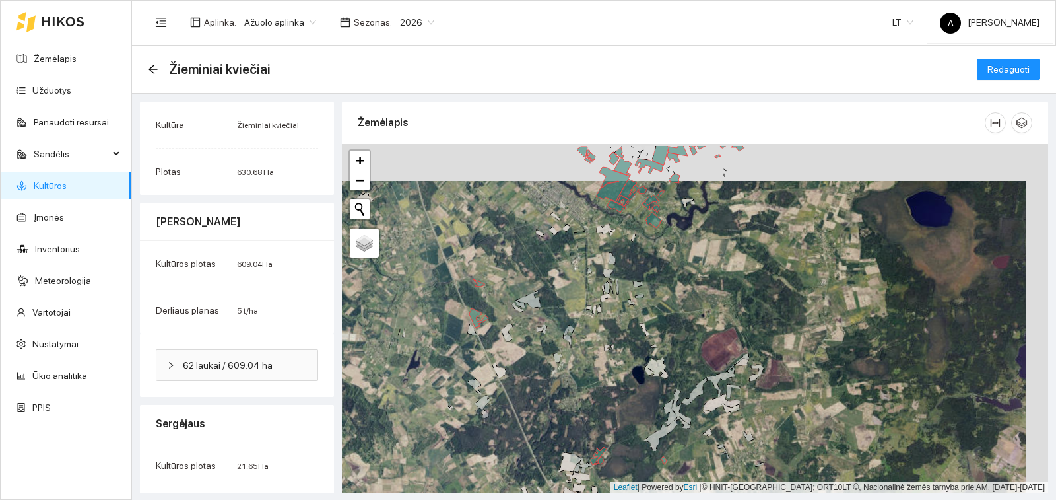
drag, startPoint x: 661, startPoint y: 222, endPoint x: 599, endPoint y: 459, distance: 244.4
click at [599, 459] on div "+ − Nieko nerasta. Bandykite dar kartą. Žemėlapis Palydovas Leaflet | Powered b…" at bounding box center [695, 318] width 706 height 349
